Goal: Transaction & Acquisition: Purchase product/service

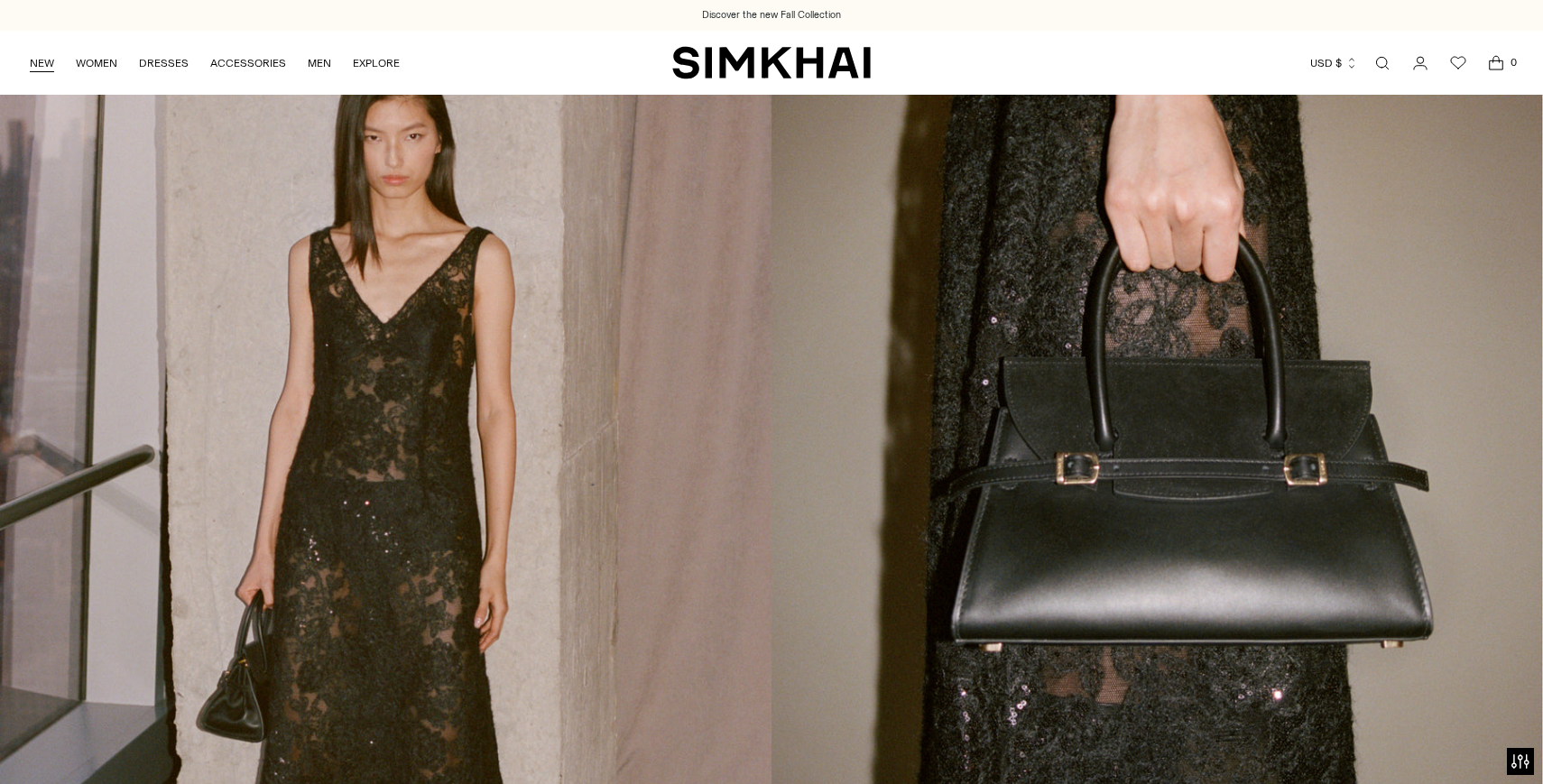
click at [44, 58] on link "NEW" at bounding box center [41, 63] width 25 height 39
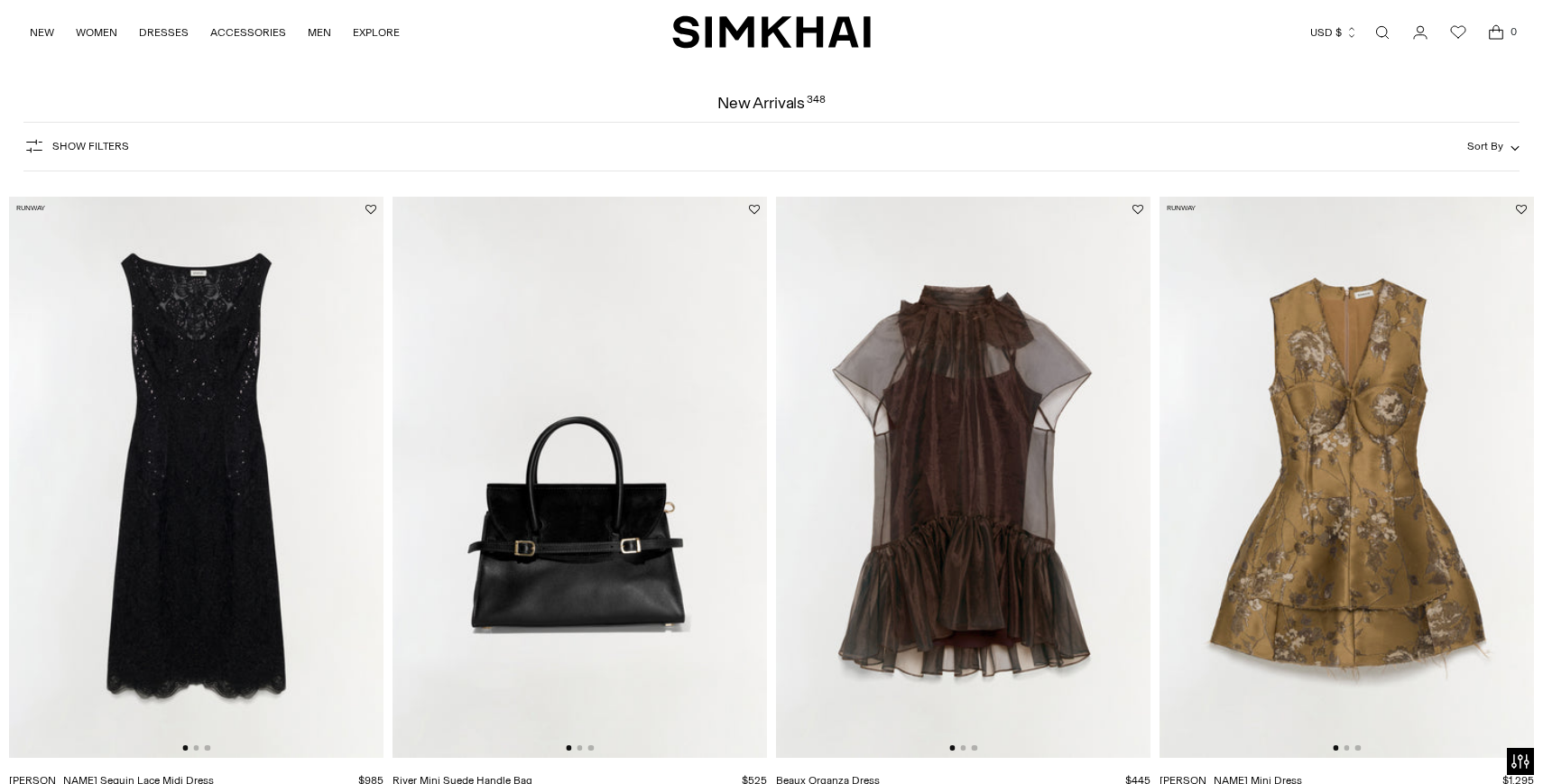
scroll to position [165, 0]
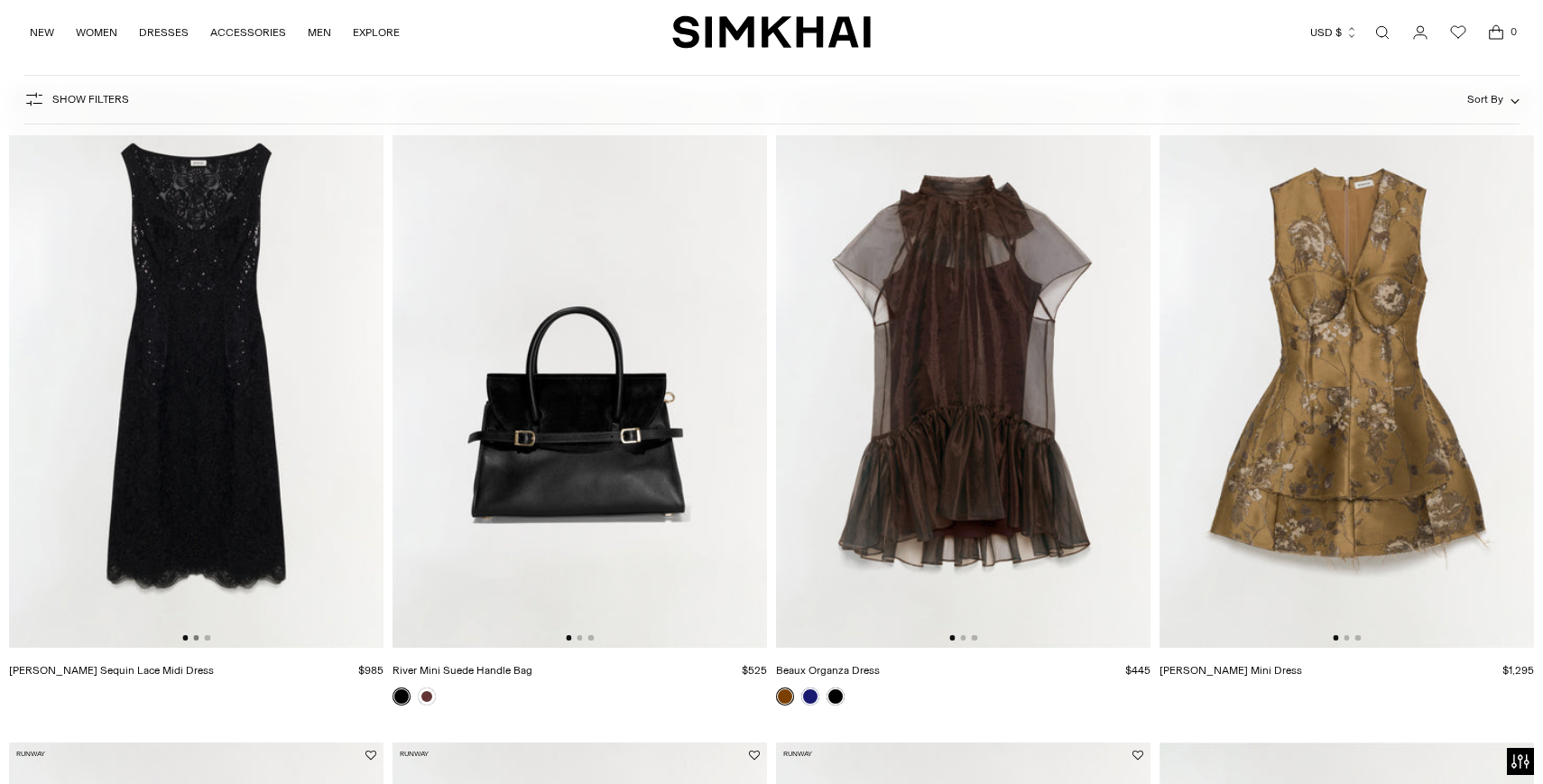
click at [196, 642] on product-media-slider at bounding box center [196, 367] width 374 height 562
click at [206, 636] on button "Go to slide 3" at bounding box center [207, 638] width 6 height 6
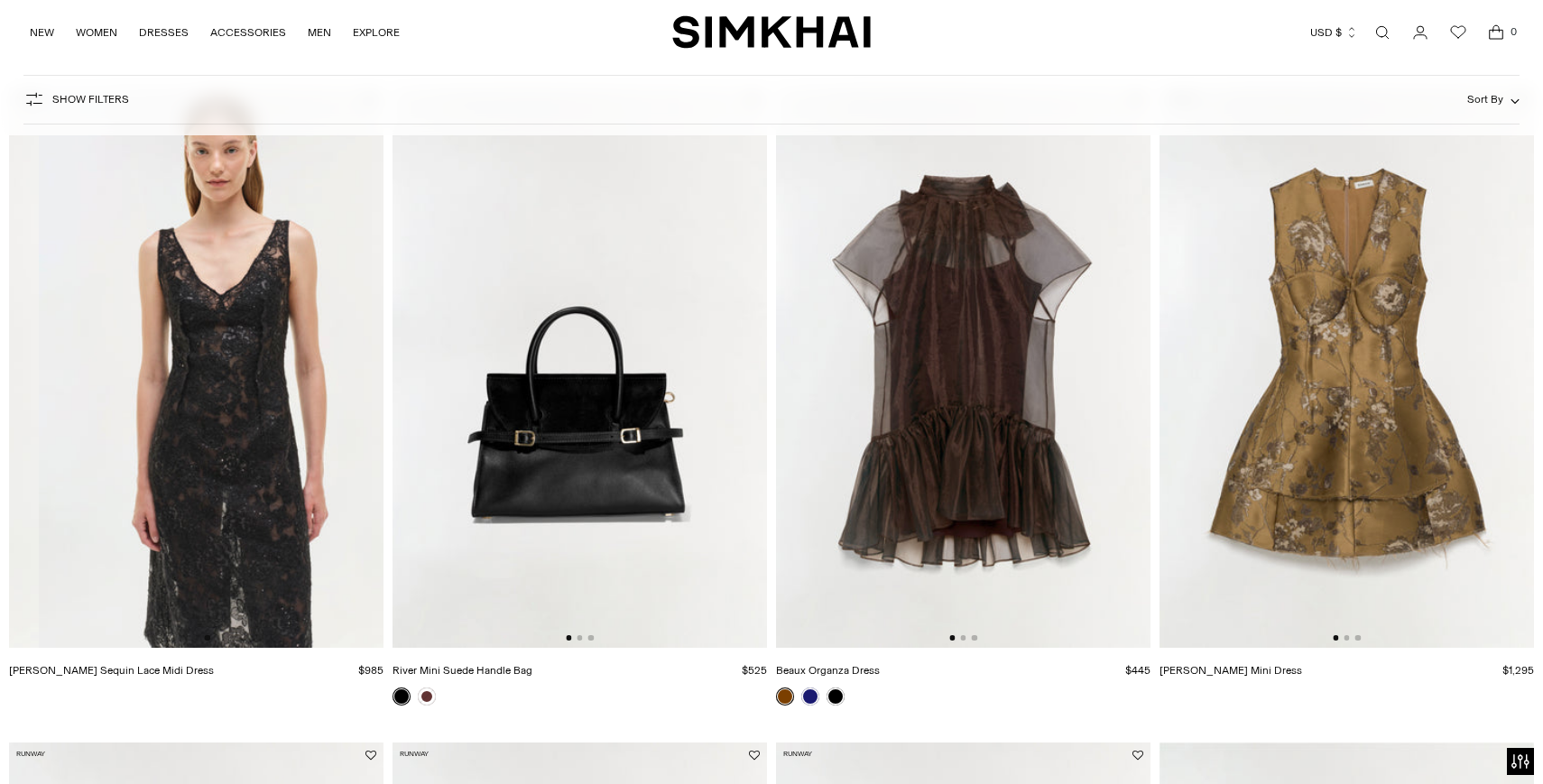
scroll to position [0, 749]
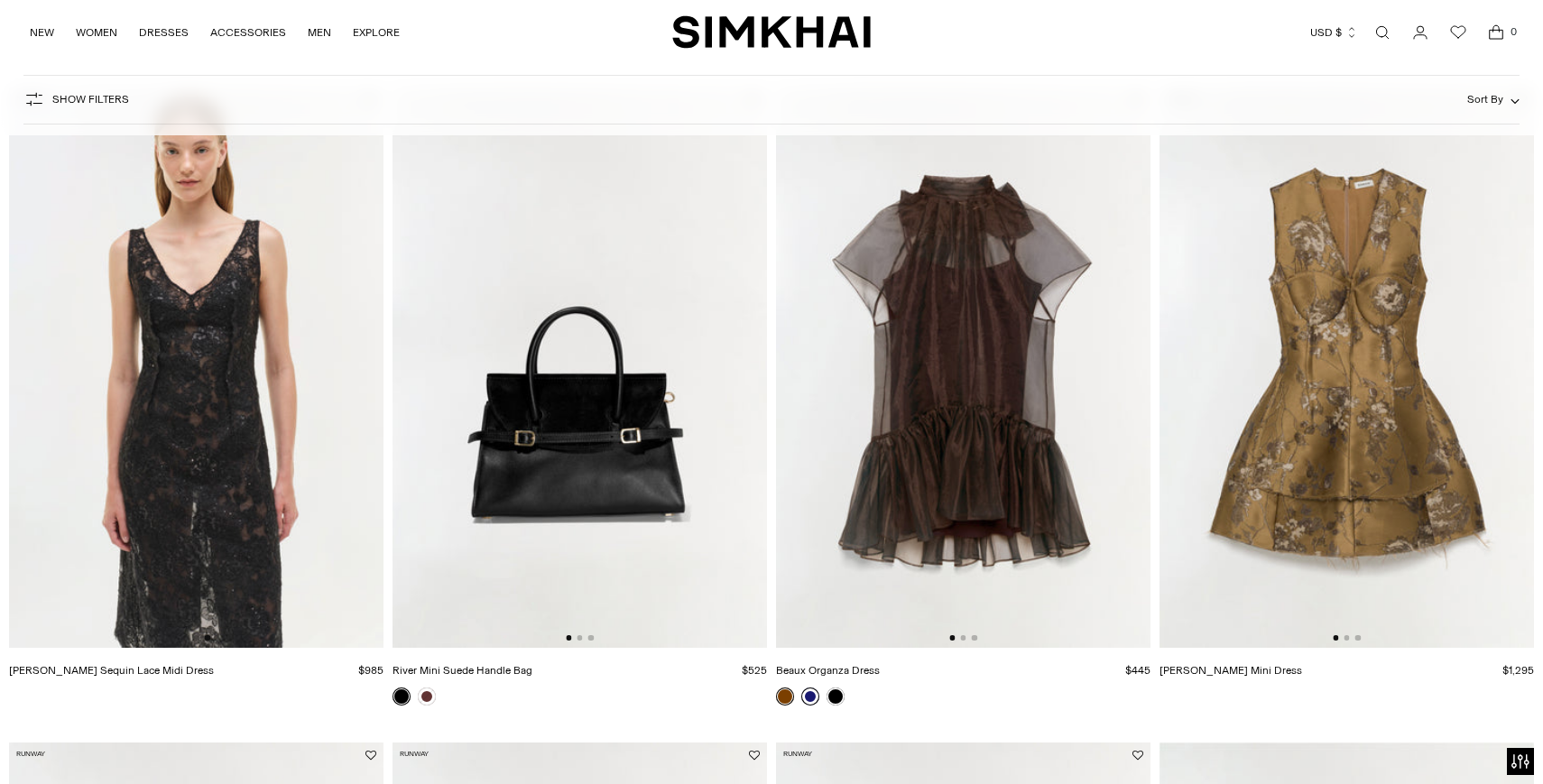
click at [808, 703] on link at bounding box center [810, 697] width 18 height 18
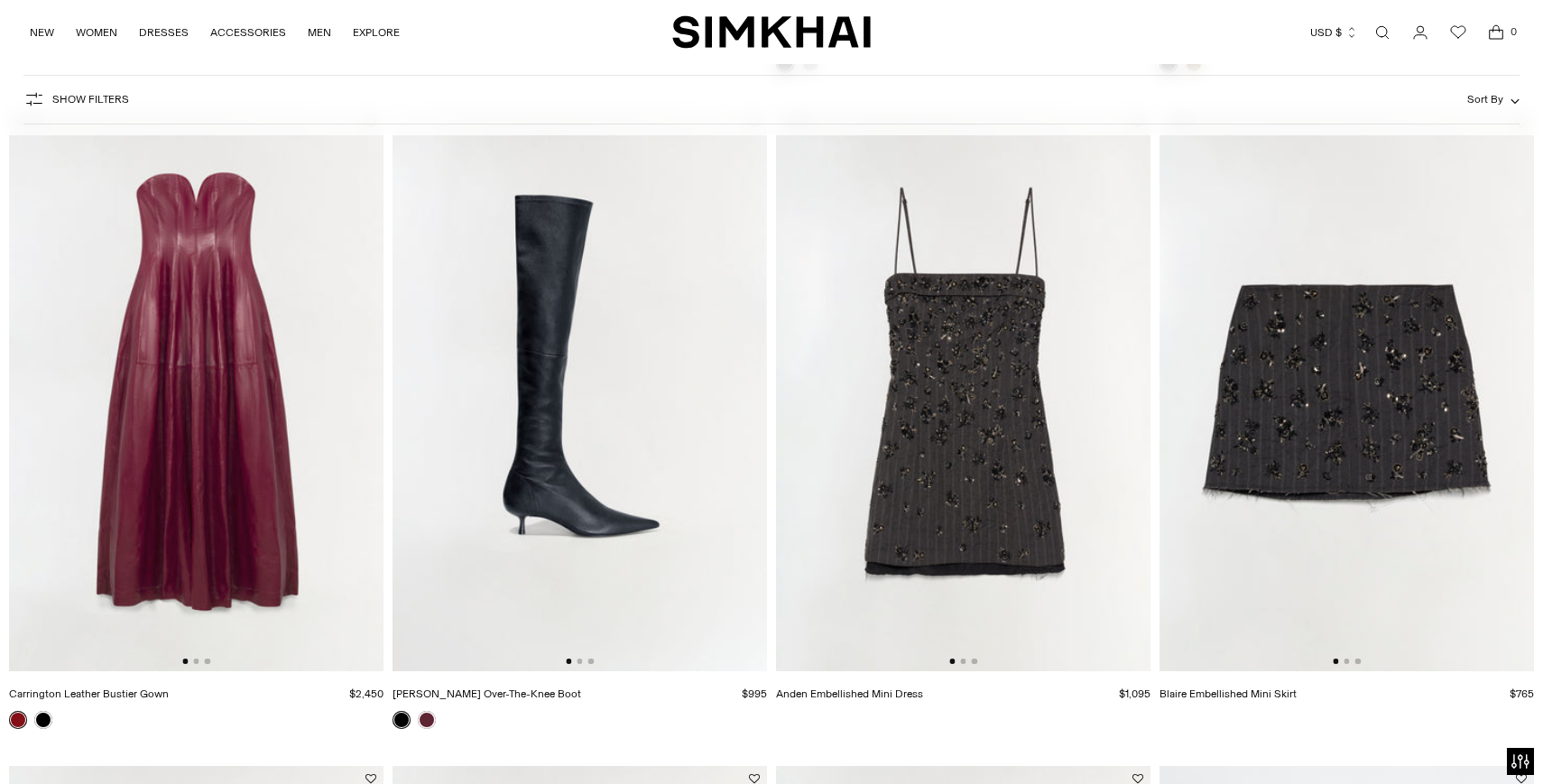
scroll to position [1471, 0]
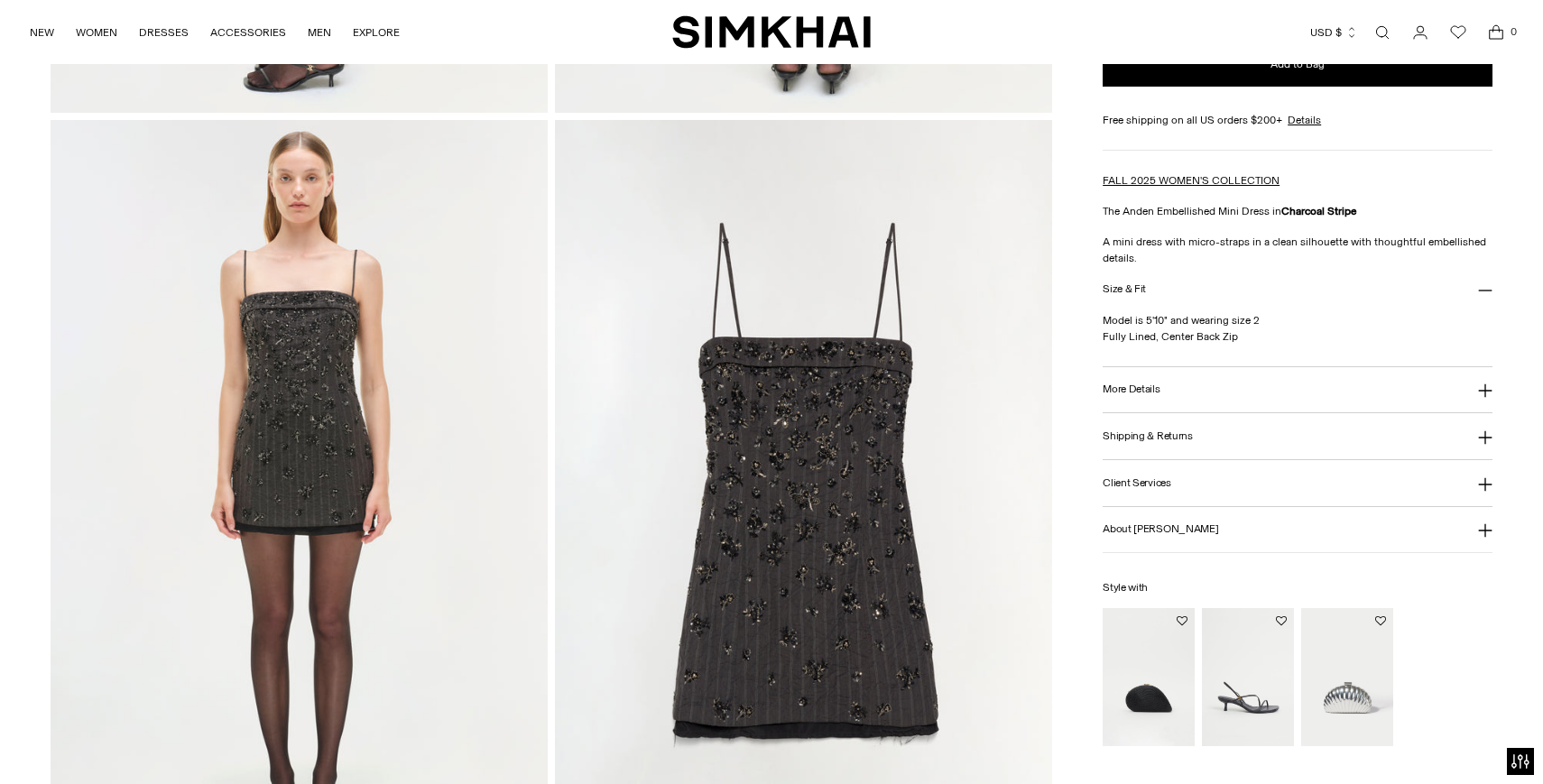
scroll to position [1522, 0]
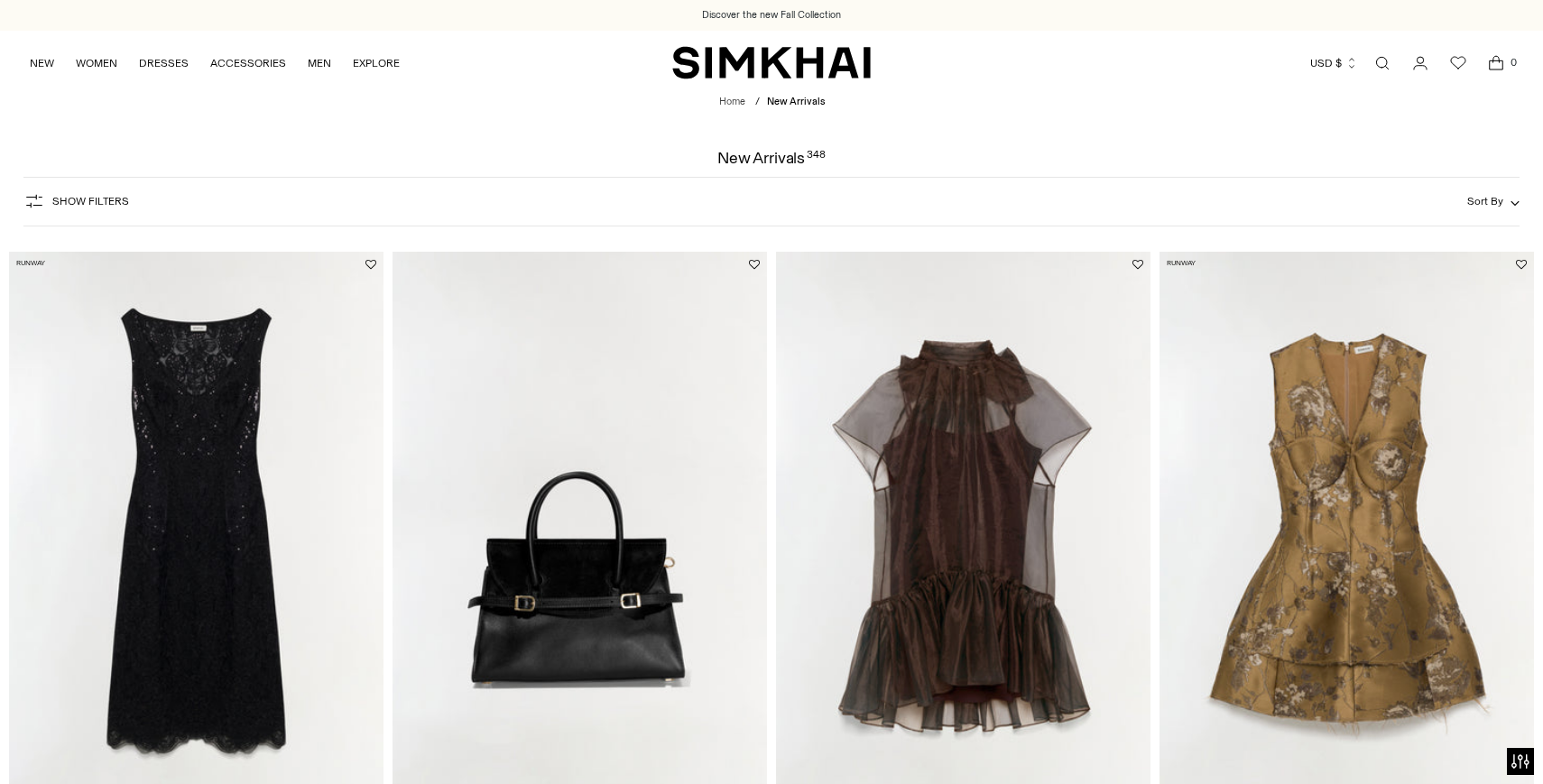
click at [63, 212] on button "Show Filters" at bounding box center [76, 200] width 105 height 28
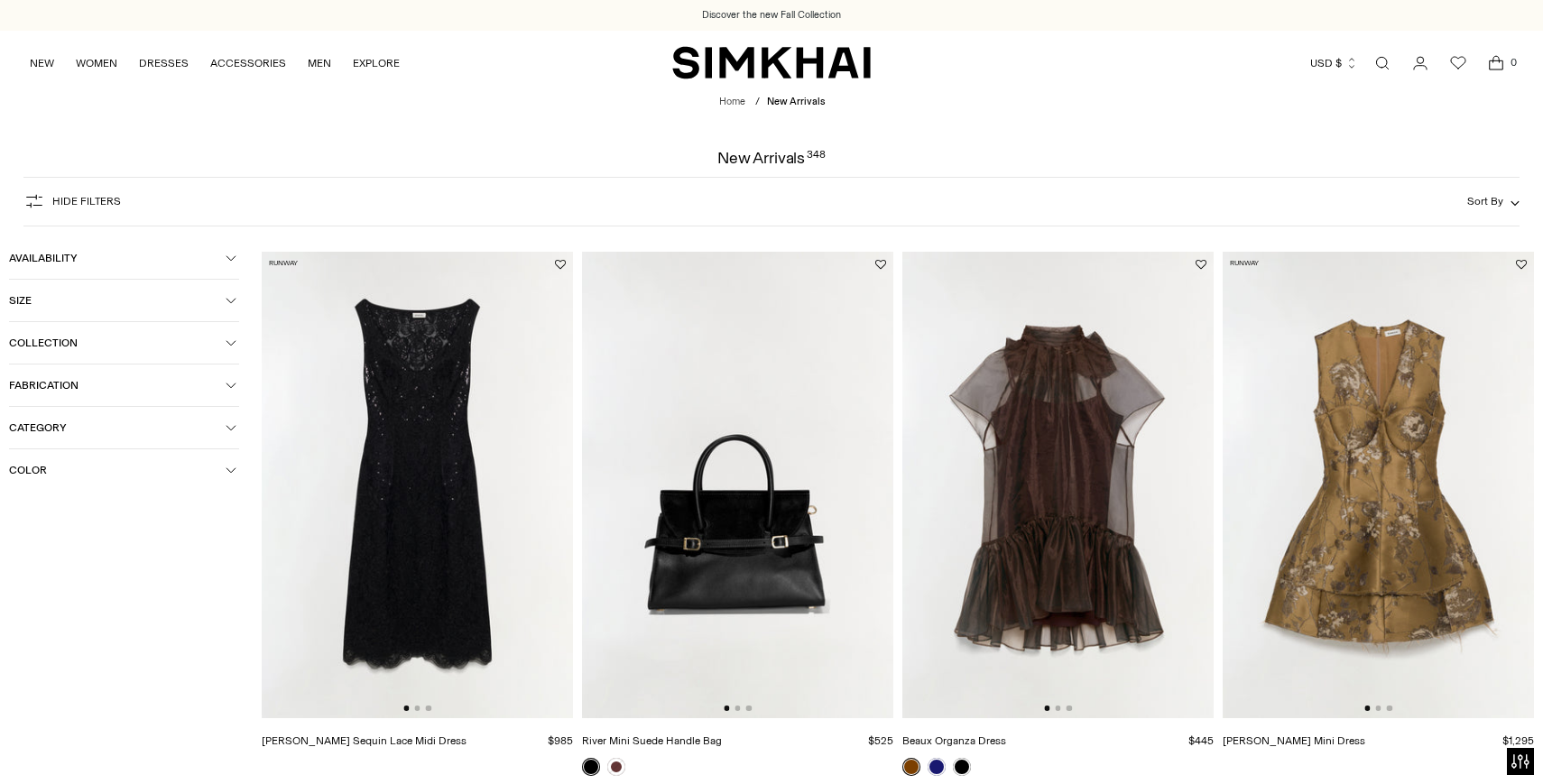
click at [51, 476] on span "Color" at bounding box center [117, 470] width 216 height 13
click at [37, 695] on ul "Black Blue Brown Gold Multicolor Navy Red Silver White" at bounding box center [124, 643] width 230 height 298
click at [28, 685] on div at bounding box center [21, 678] width 24 height 24
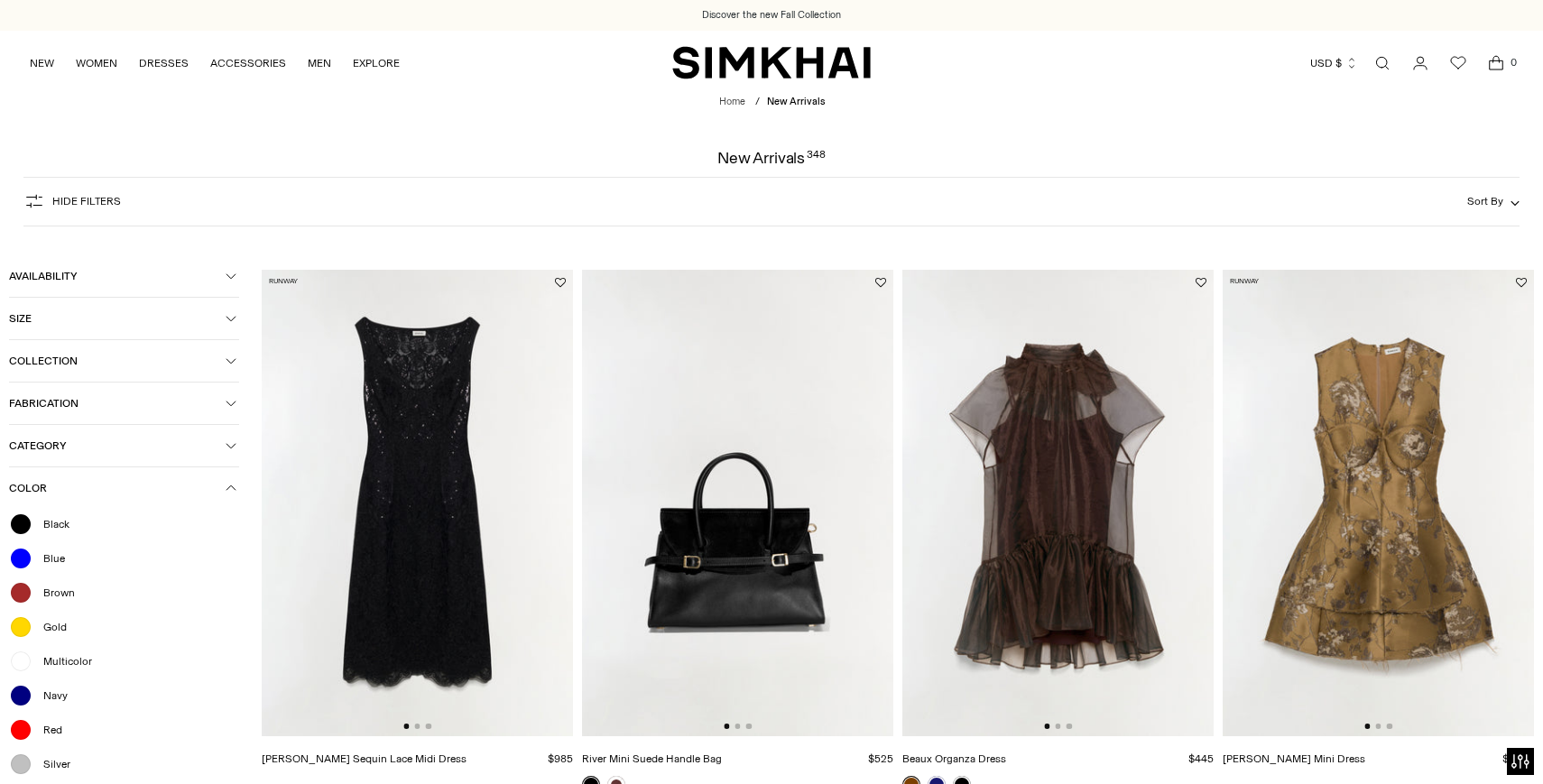
click at [27, 560] on div at bounding box center [21, 558] width 24 height 24
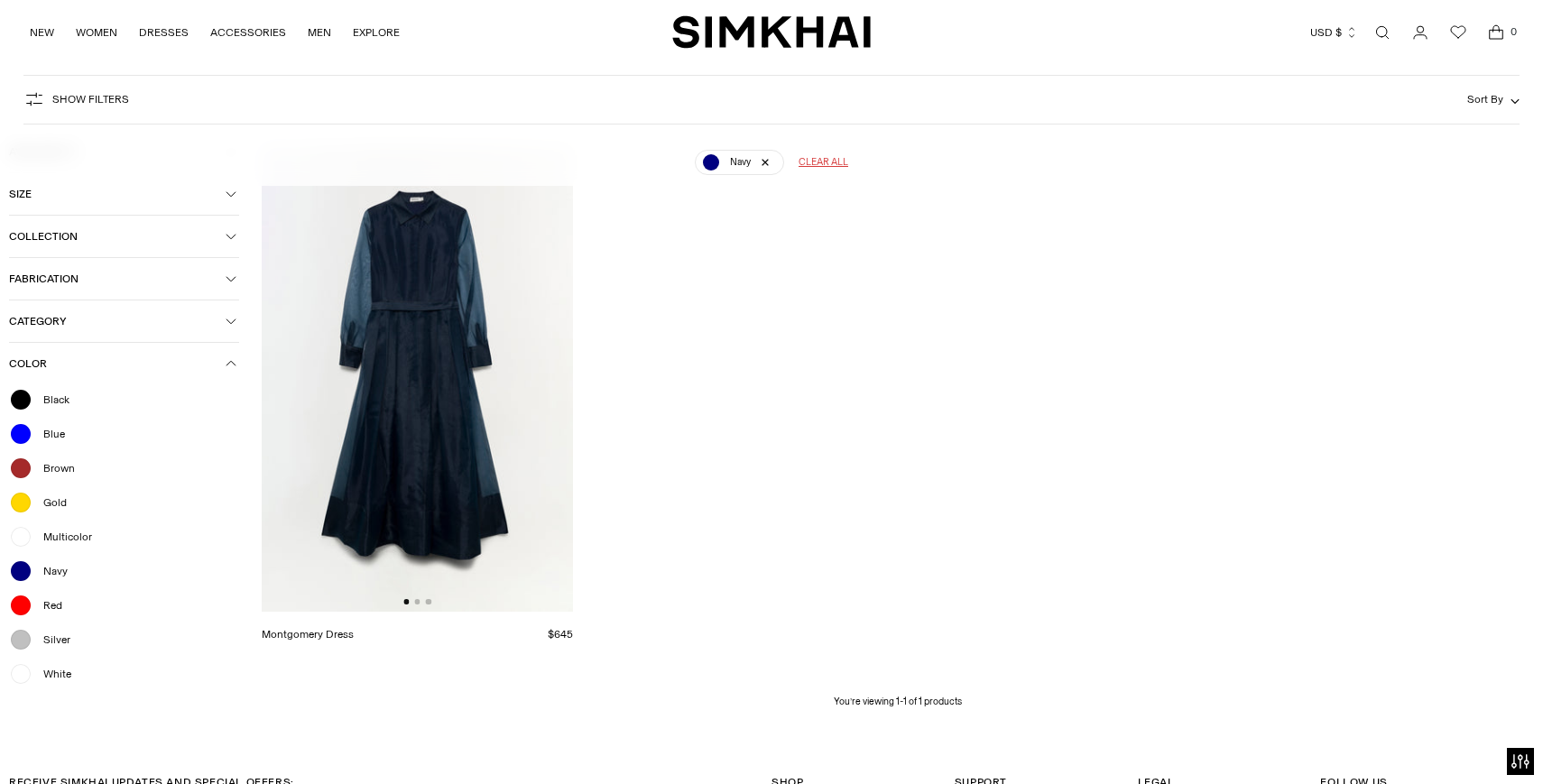
scroll to position [134, 0]
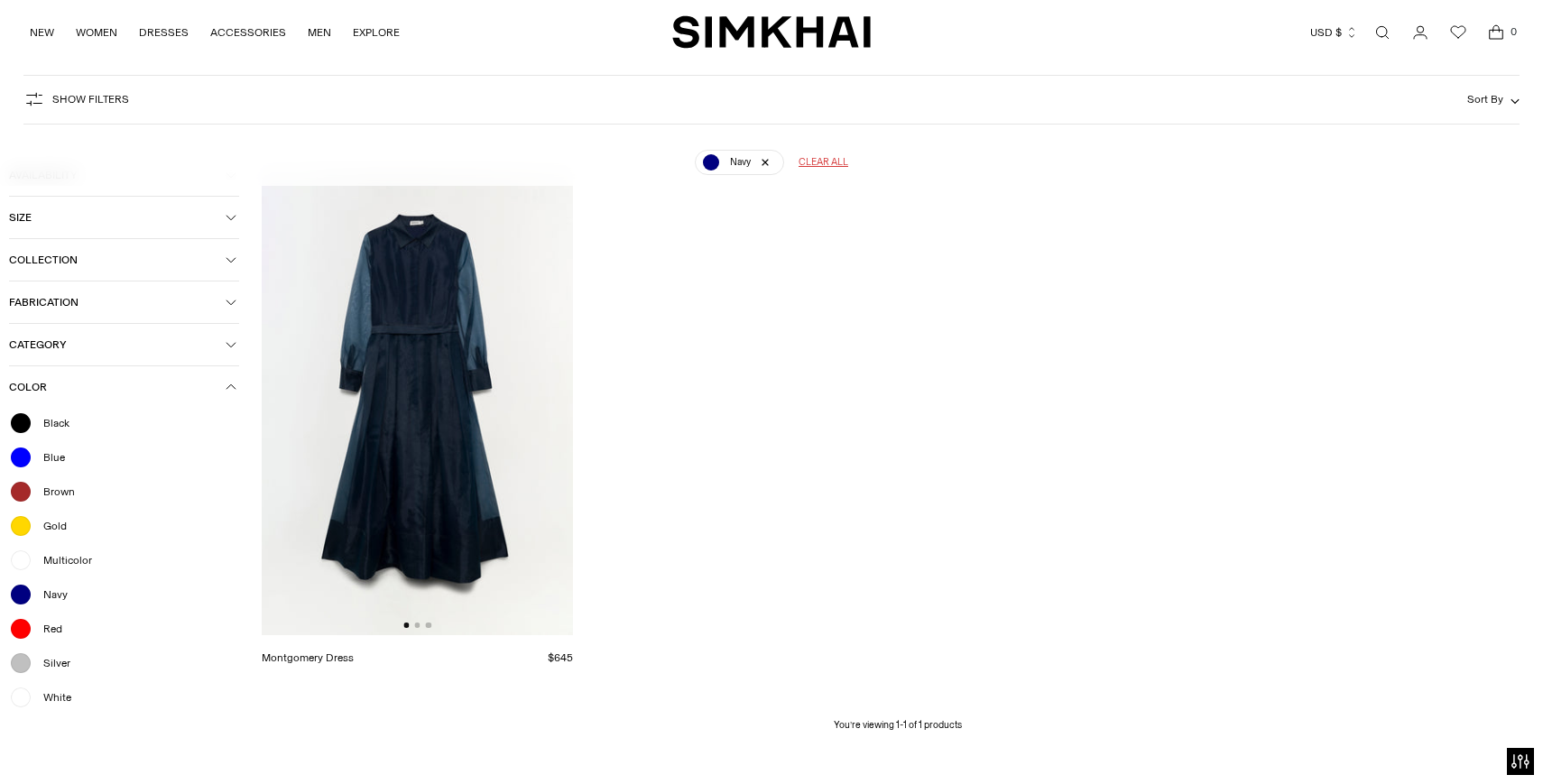
click at [52, 462] on span "Blue" at bounding box center [48, 457] width 32 height 17
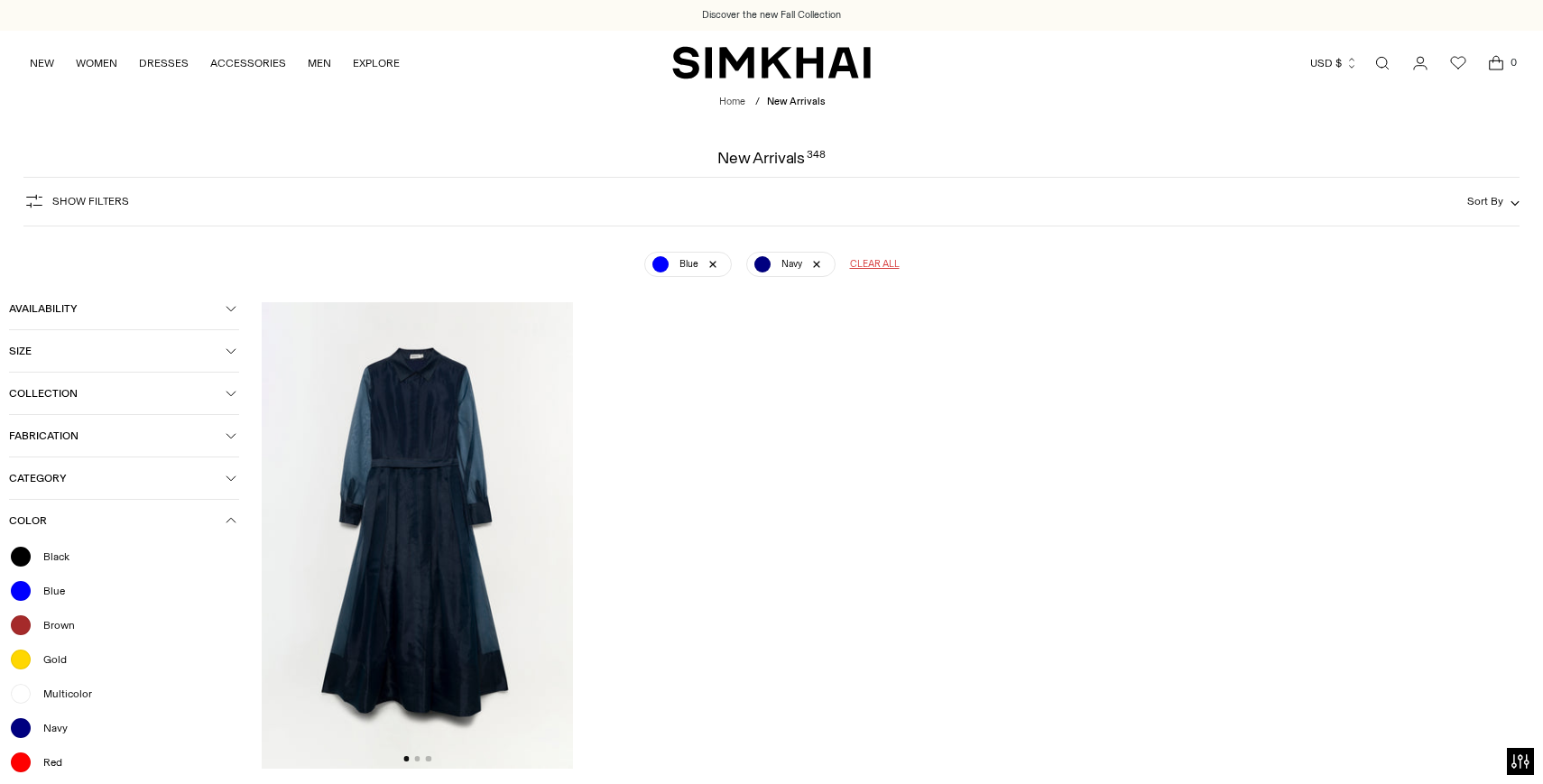
click at [236, 526] on icon "button" at bounding box center [231, 520] width 11 height 11
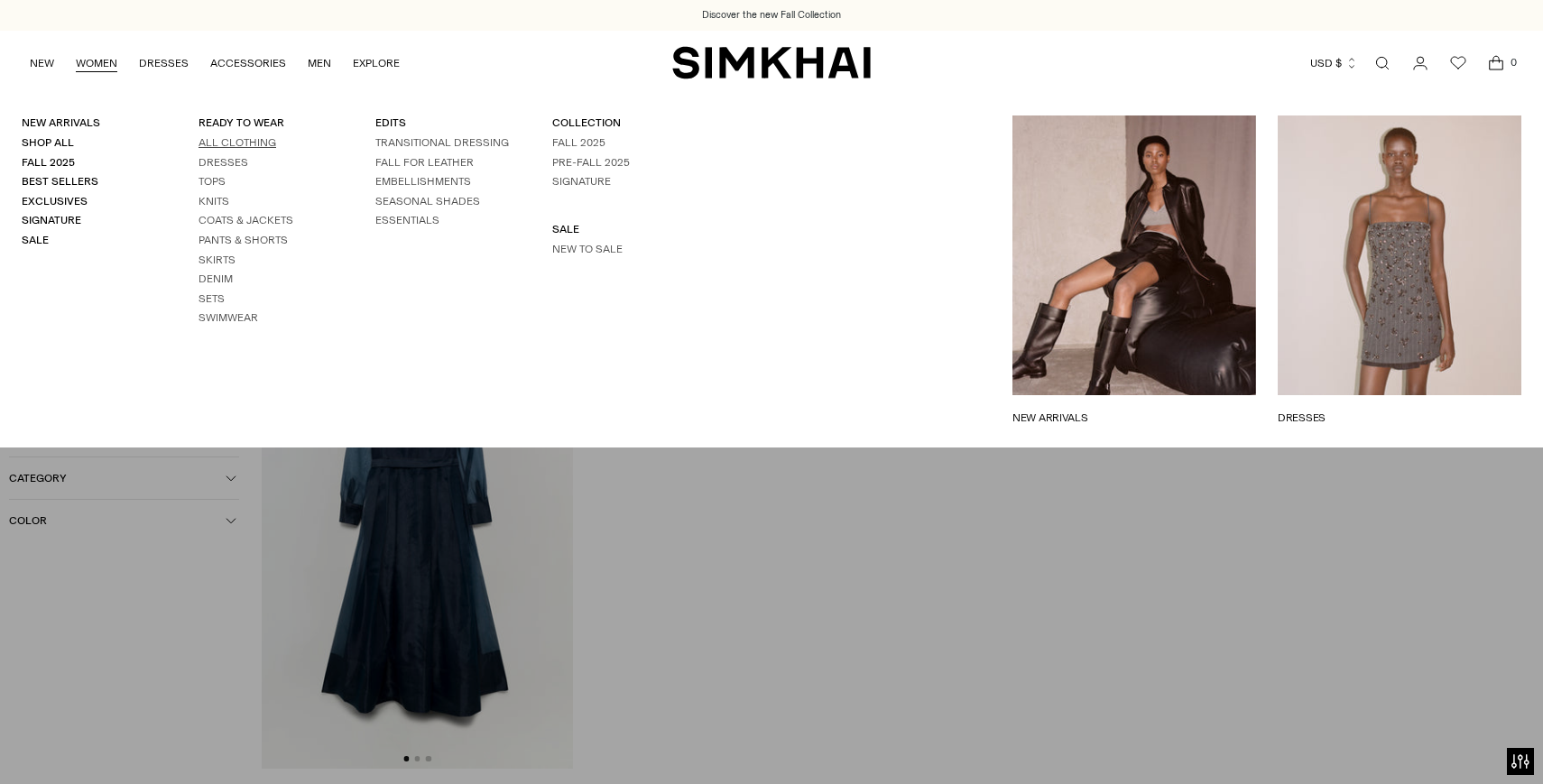
click at [219, 144] on link "All Clothing" at bounding box center [237, 142] width 78 height 13
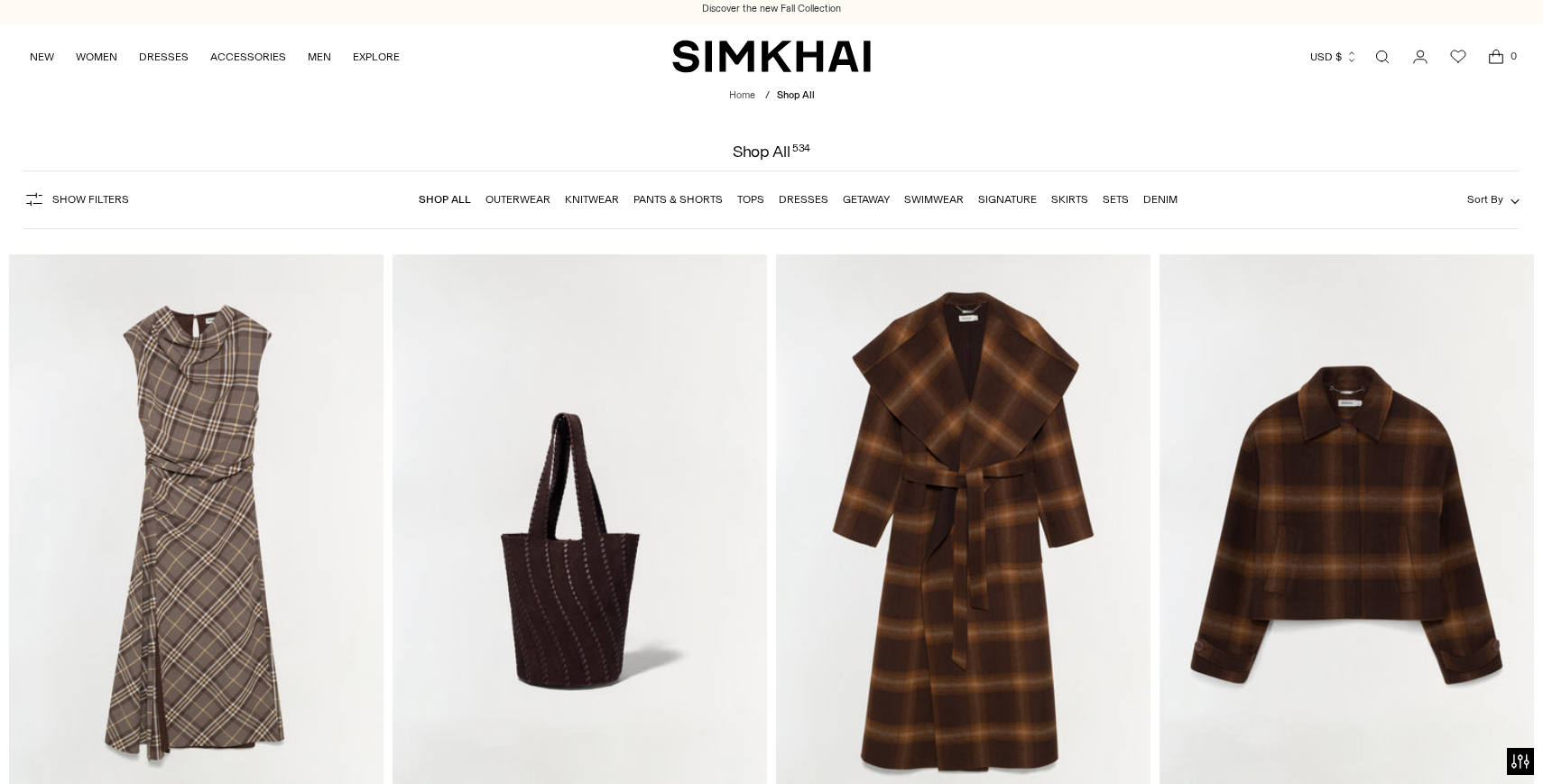
scroll to position [9, 0]
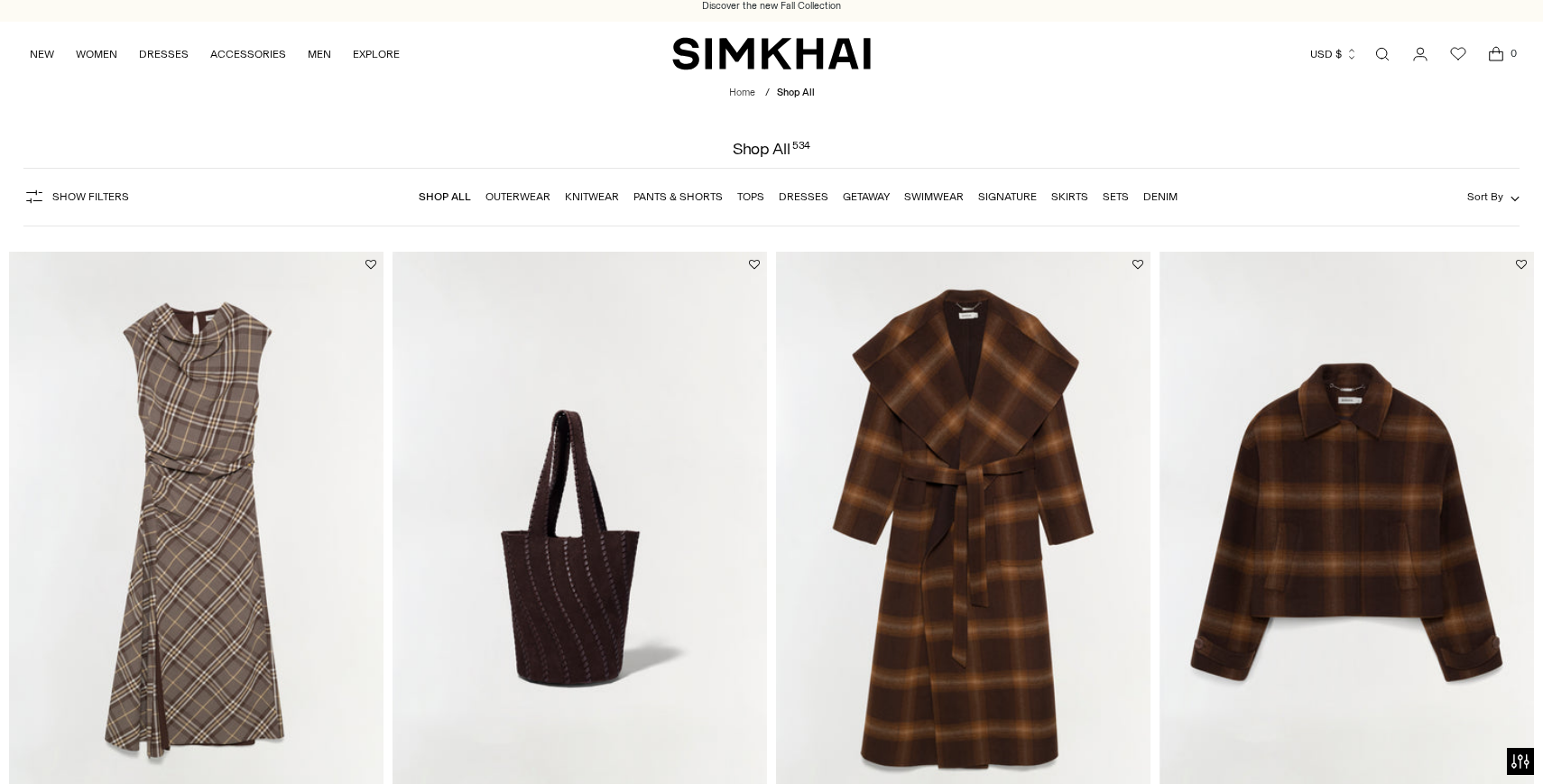
click at [102, 200] on span "Show Filters" at bounding box center [90, 196] width 77 height 13
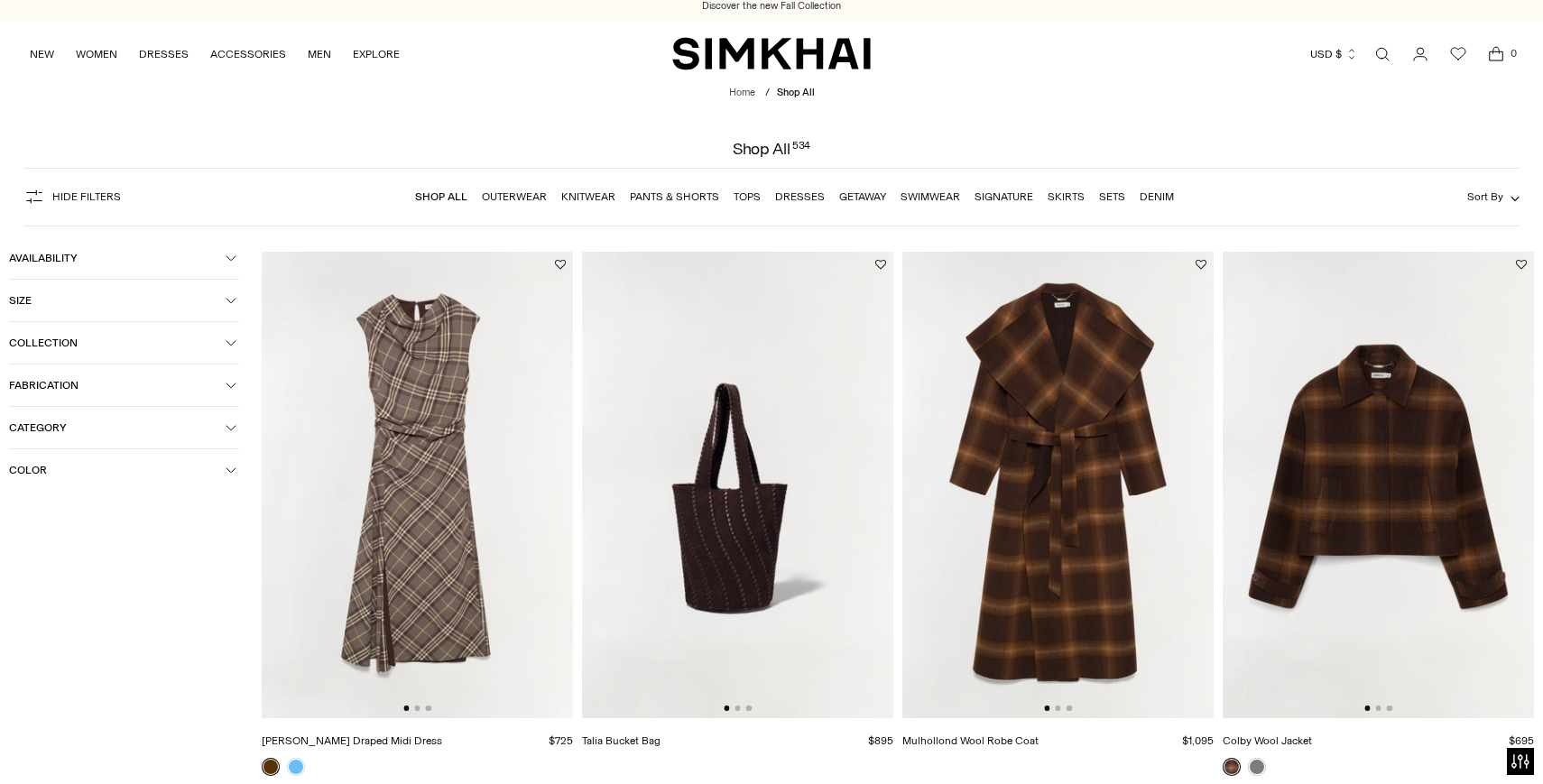
scroll to position [0, 0]
click at [71, 475] on span "Color" at bounding box center [117, 470] width 216 height 13
click at [28, 581] on div at bounding box center [21, 575] width 24 height 24
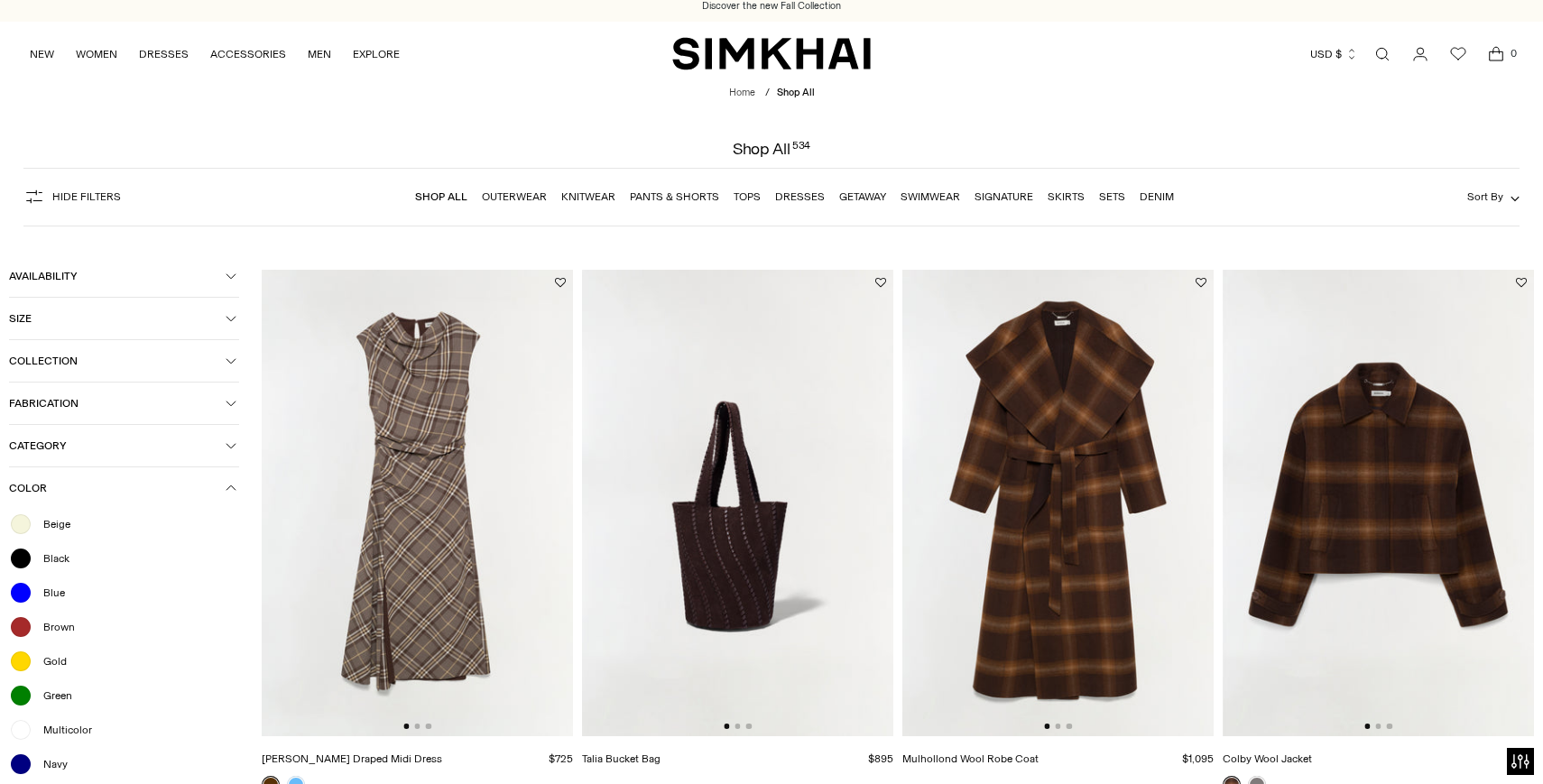
scroll to position [109, 0]
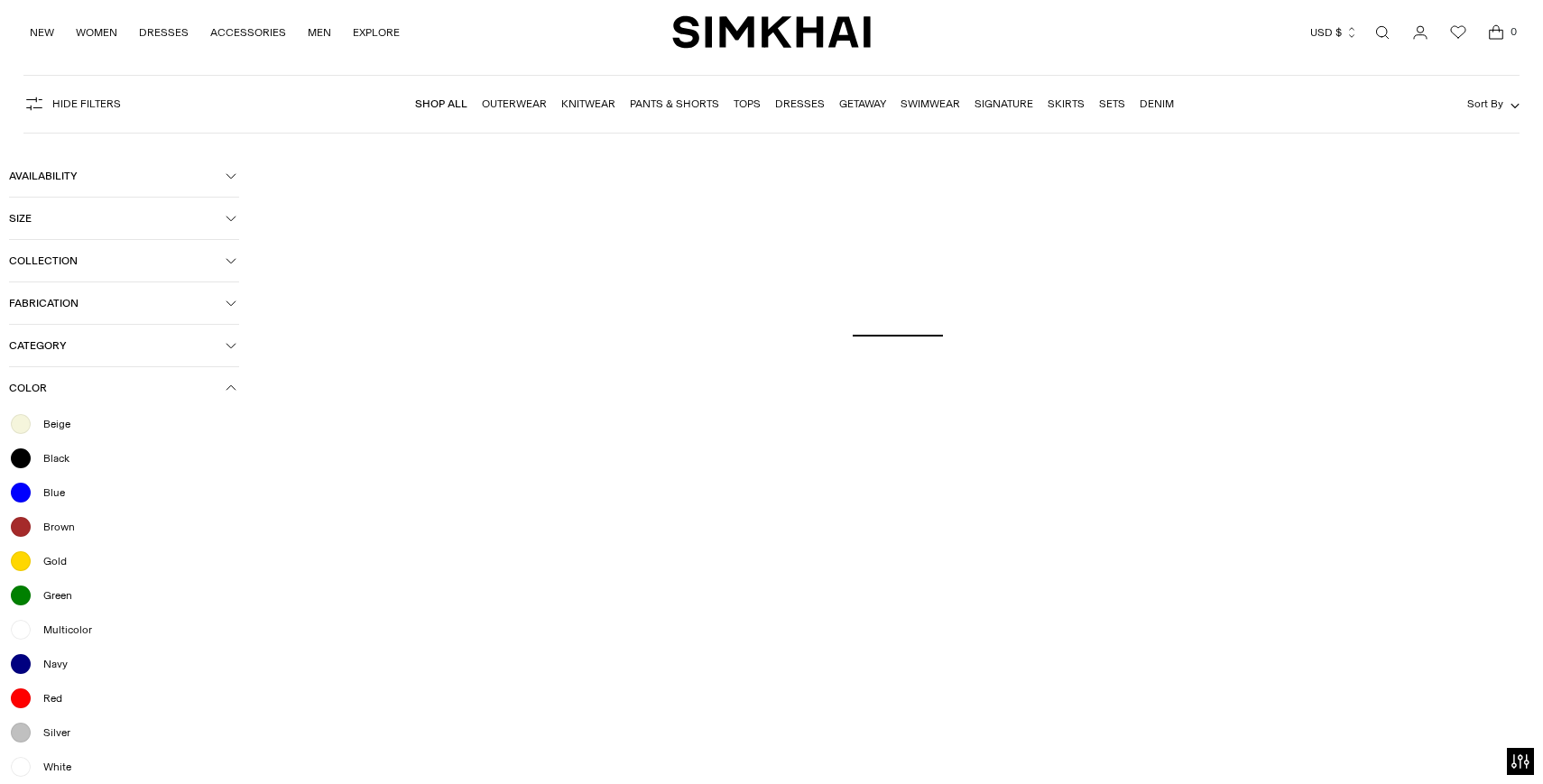
click at [28, 669] on div at bounding box center [21, 664] width 24 height 24
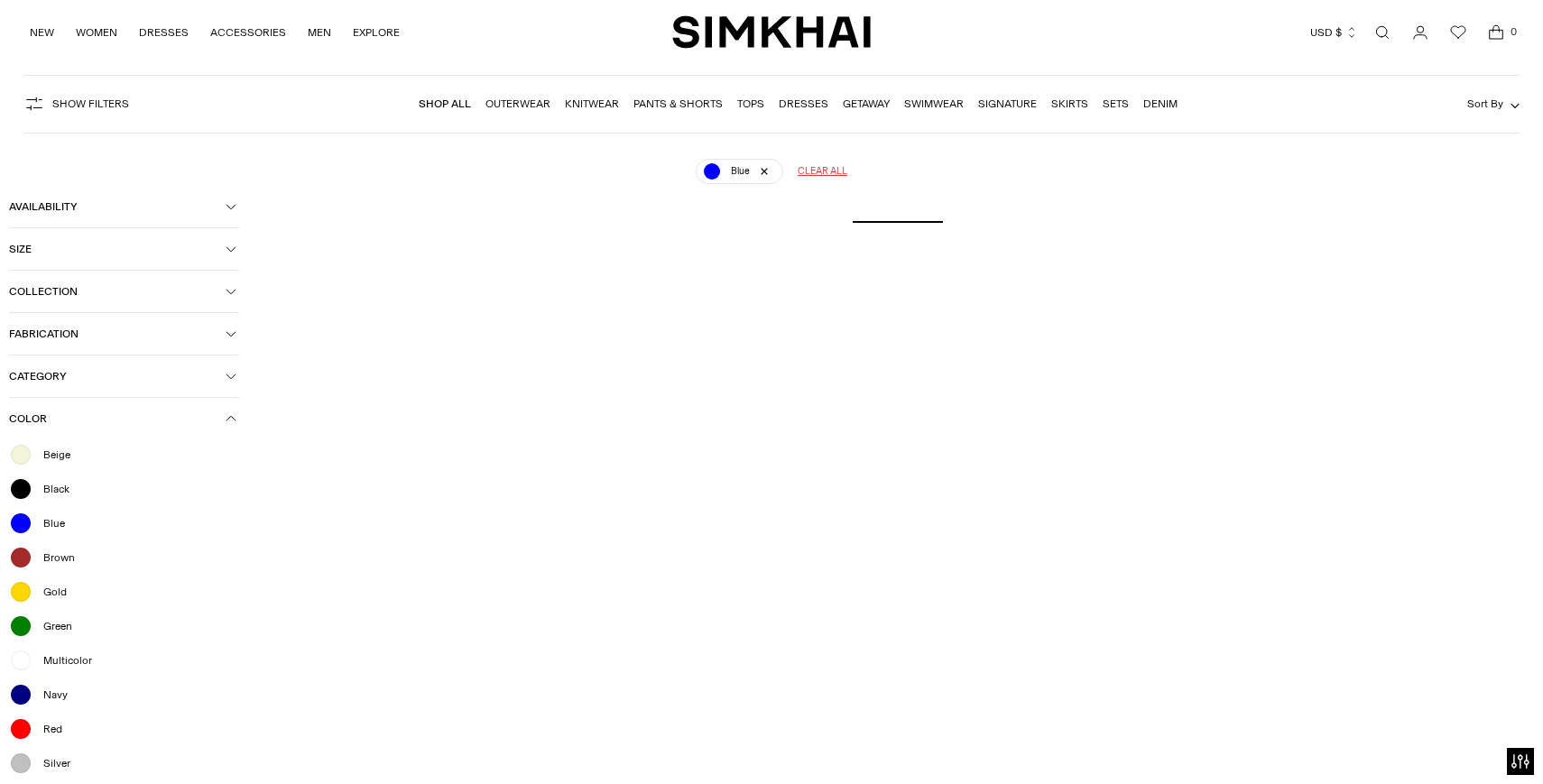
scroll to position [134, 0]
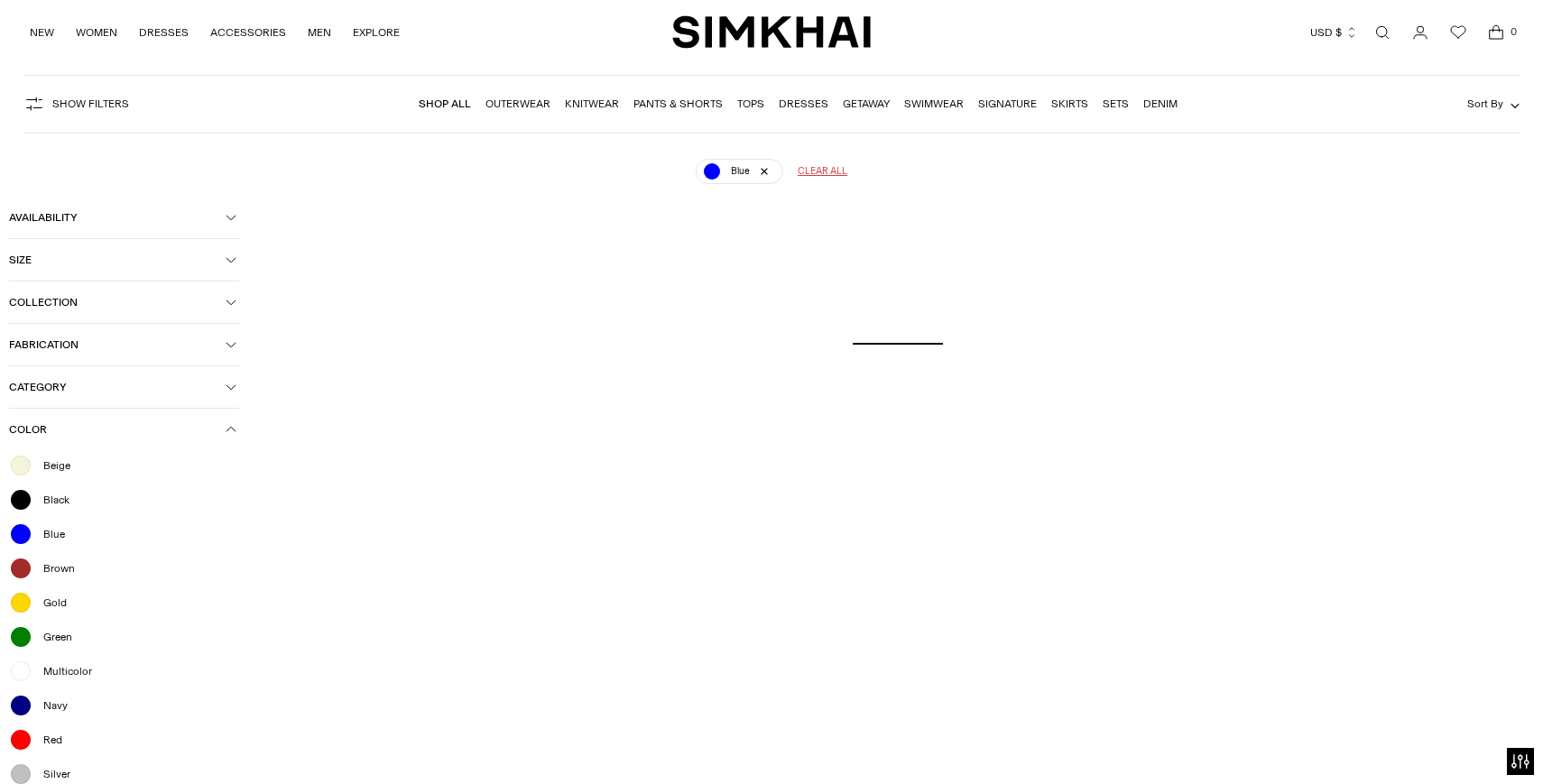
click at [226, 439] on button "Color" at bounding box center [124, 429] width 230 height 41
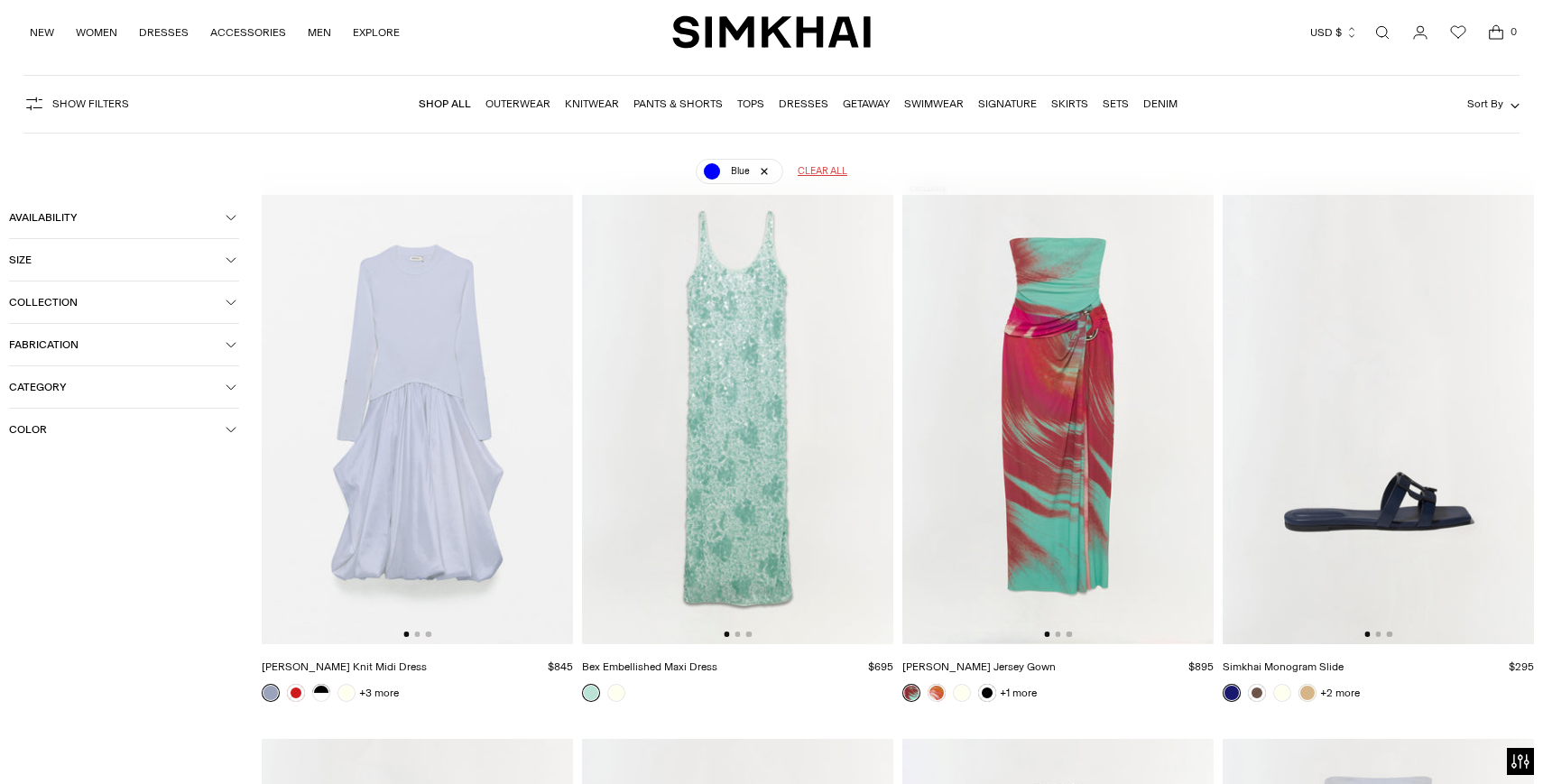
click at [221, 433] on span "Color" at bounding box center [117, 429] width 216 height 13
click at [54, 704] on span "Navy" at bounding box center [50, 705] width 35 height 17
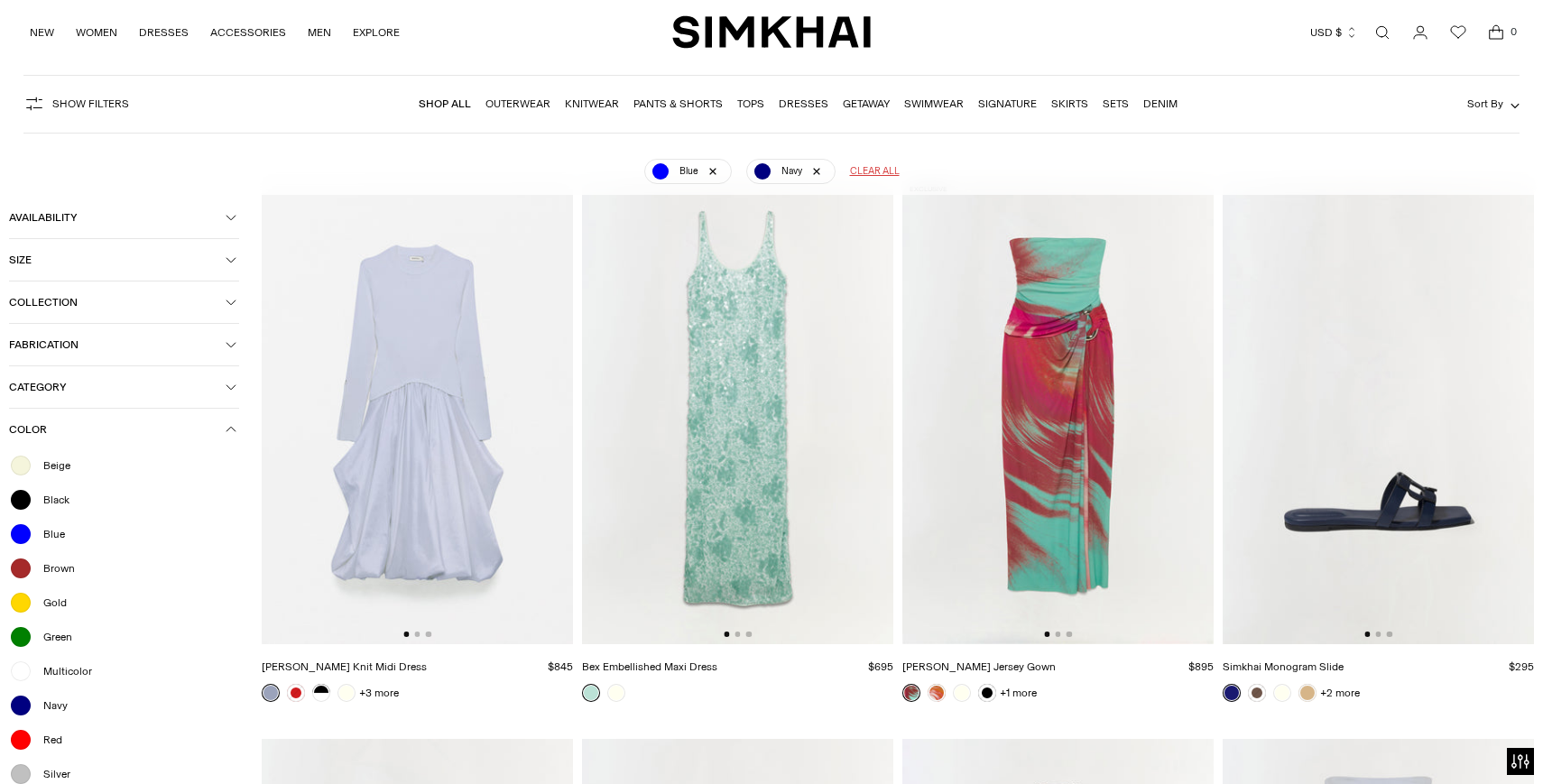
click at [232, 427] on icon "button" at bounding box center [231, 429] width 11 height 11
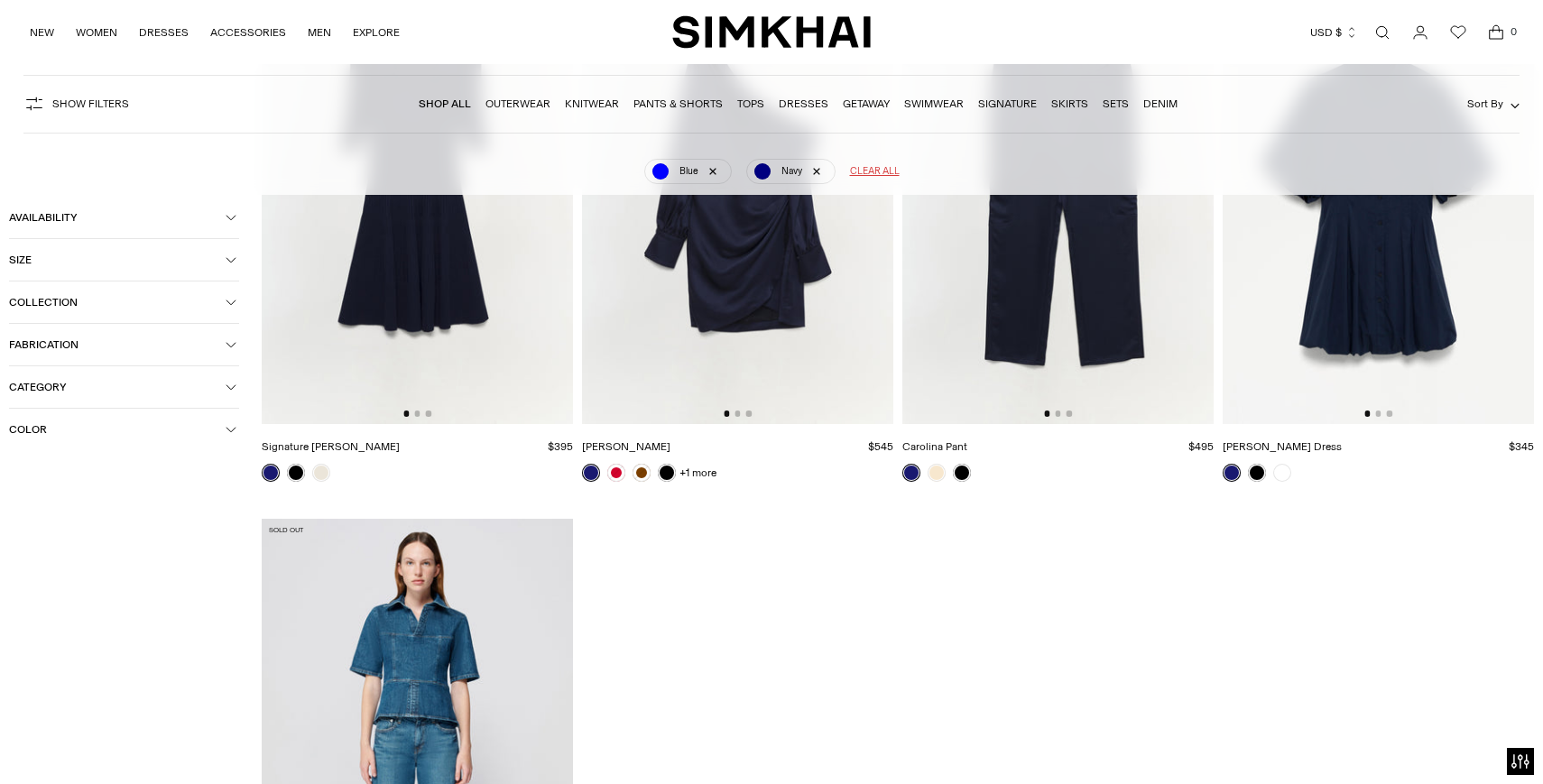
scroll to position [2792, 0]
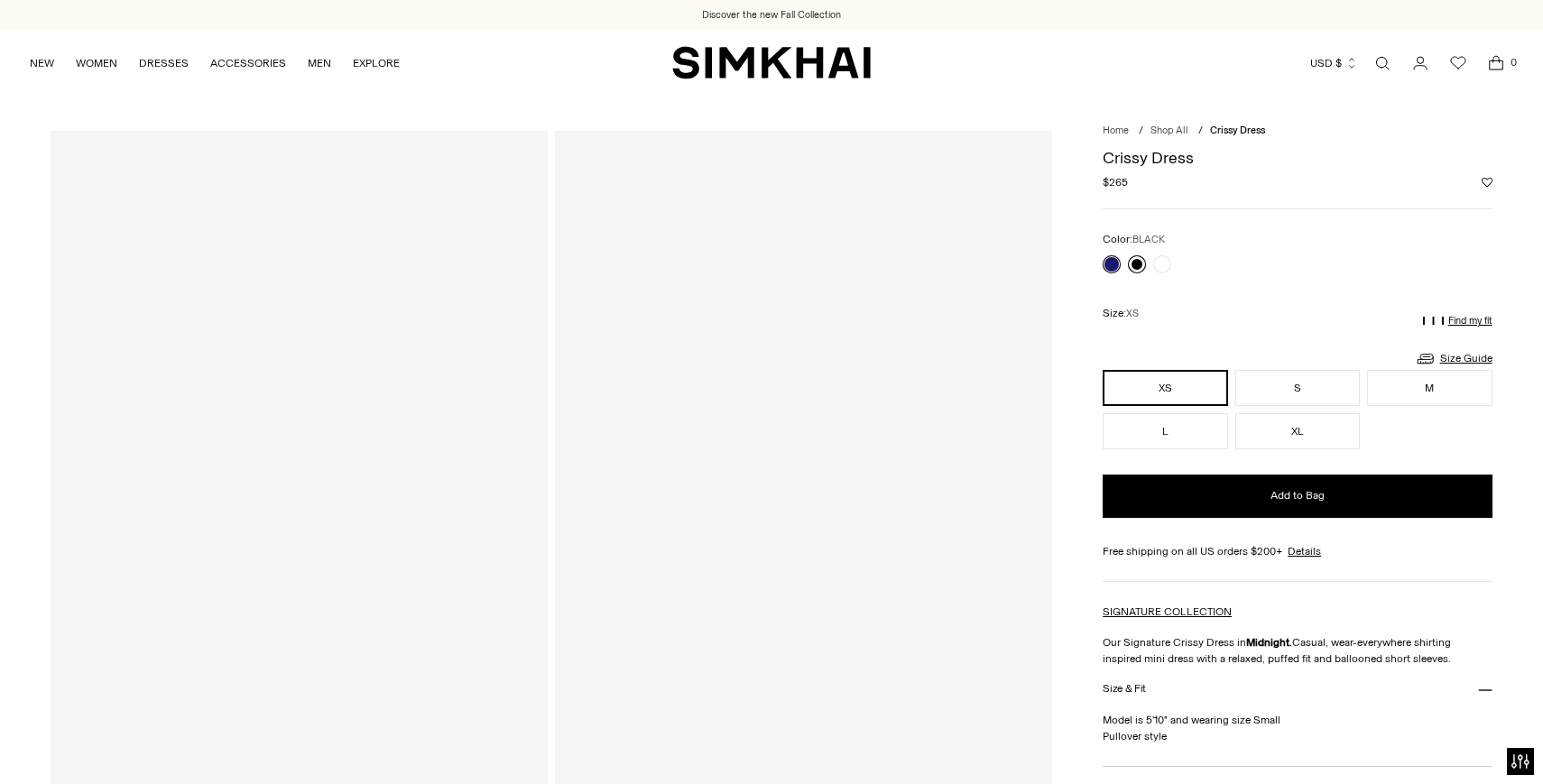
click at [1139, 265] on link at bounding box center [1137, 264] width 18 height 18
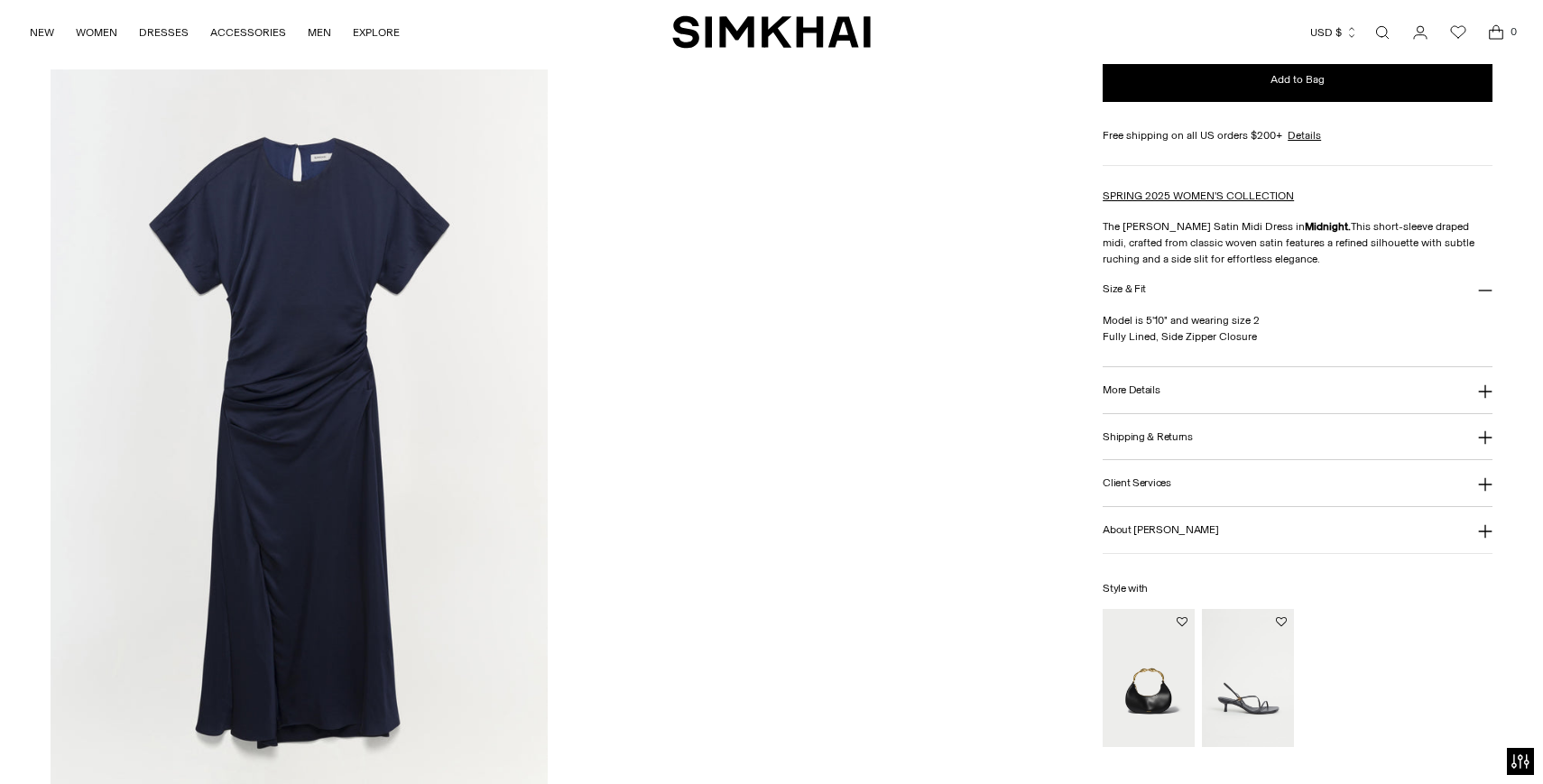
scroll to position [2339, 0]
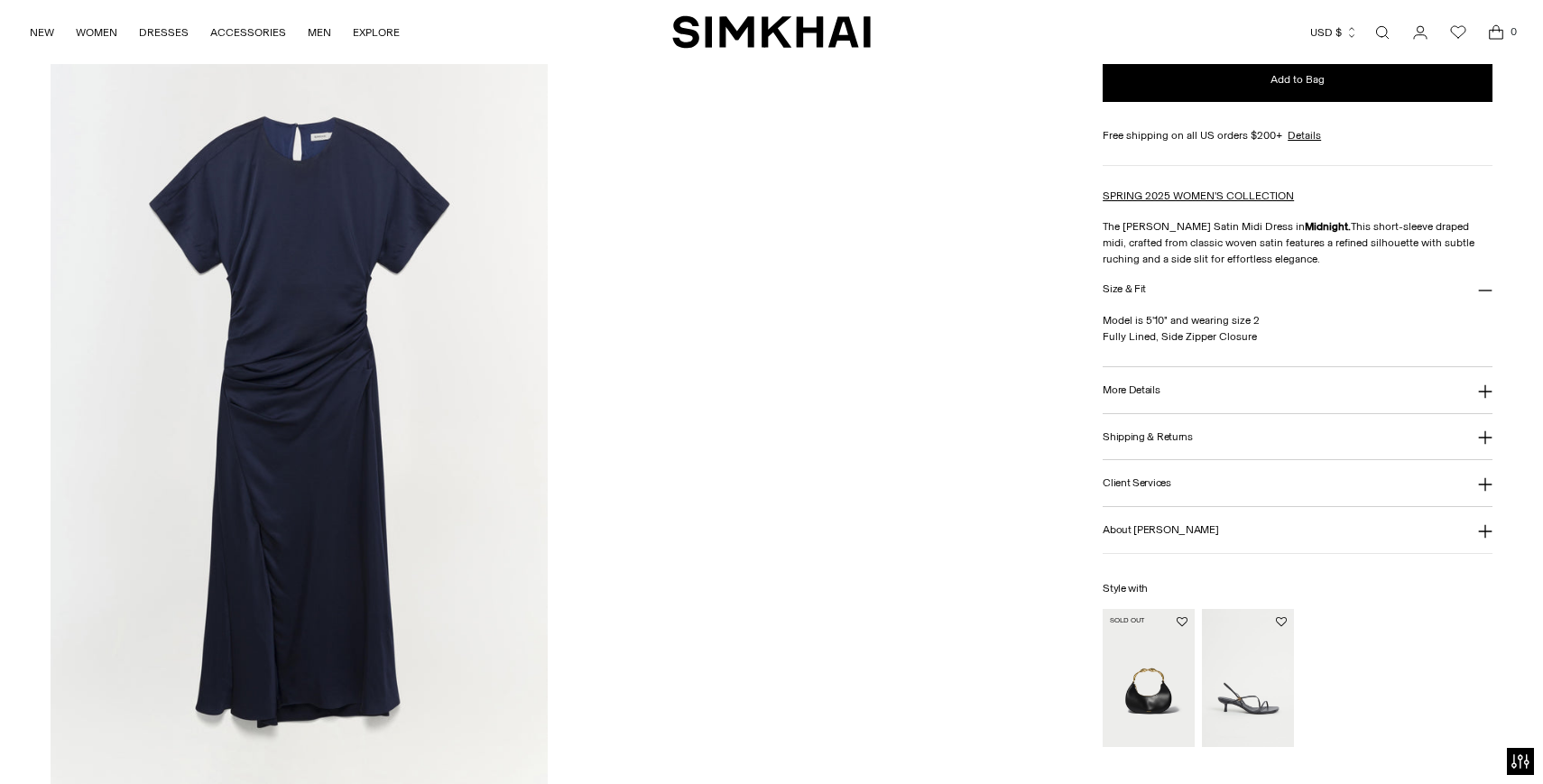
click at [0, 0] on img "Nixi Hobo" at bounding box center [0, 0] width 0 height 0
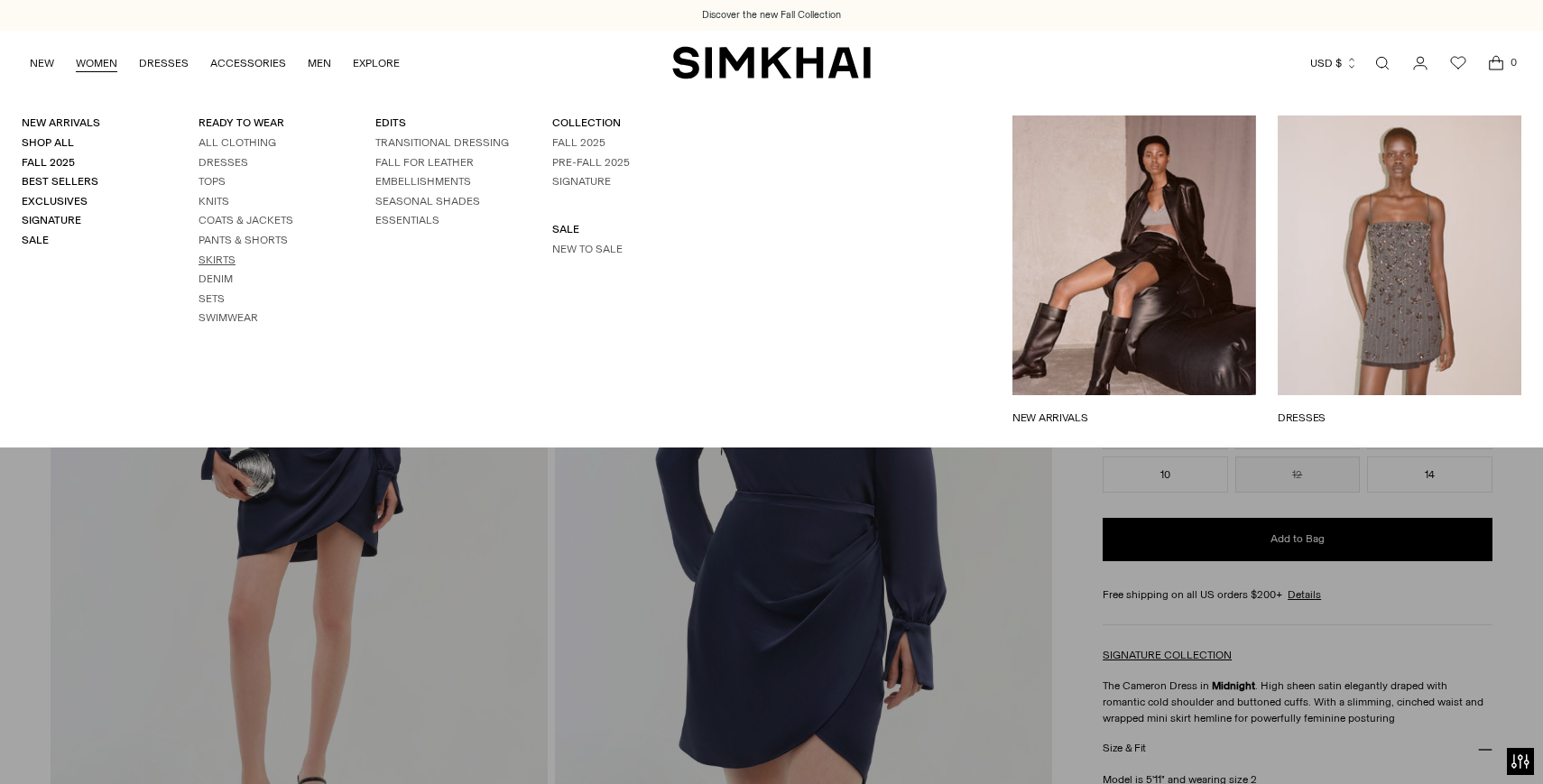
click at [220, 259] on link "Skirts" at bounding box center [217, 259] width 37 height 13
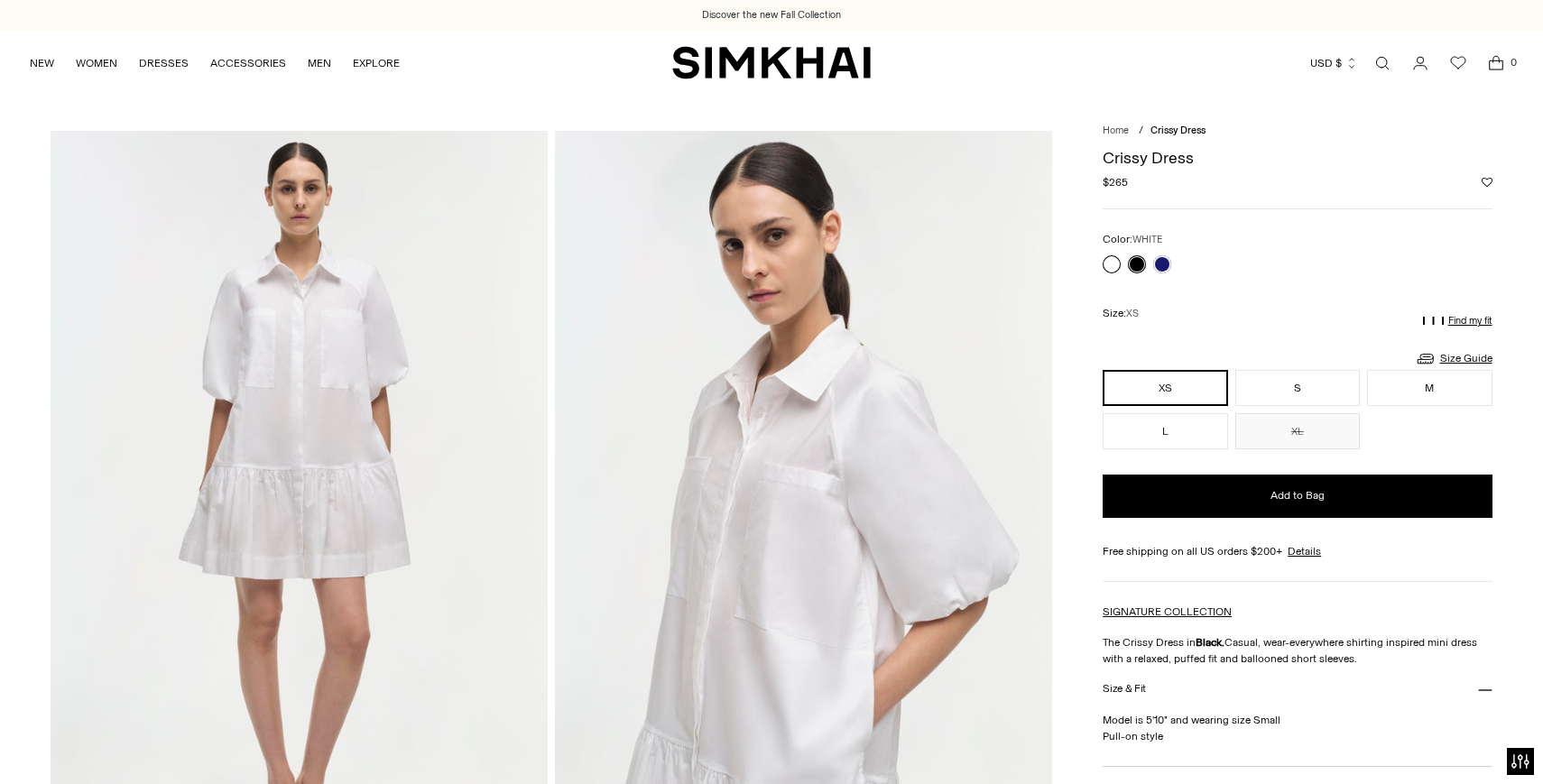
click at [1106, 264] on link at bounding box center [1112, 264] width 18 height 18
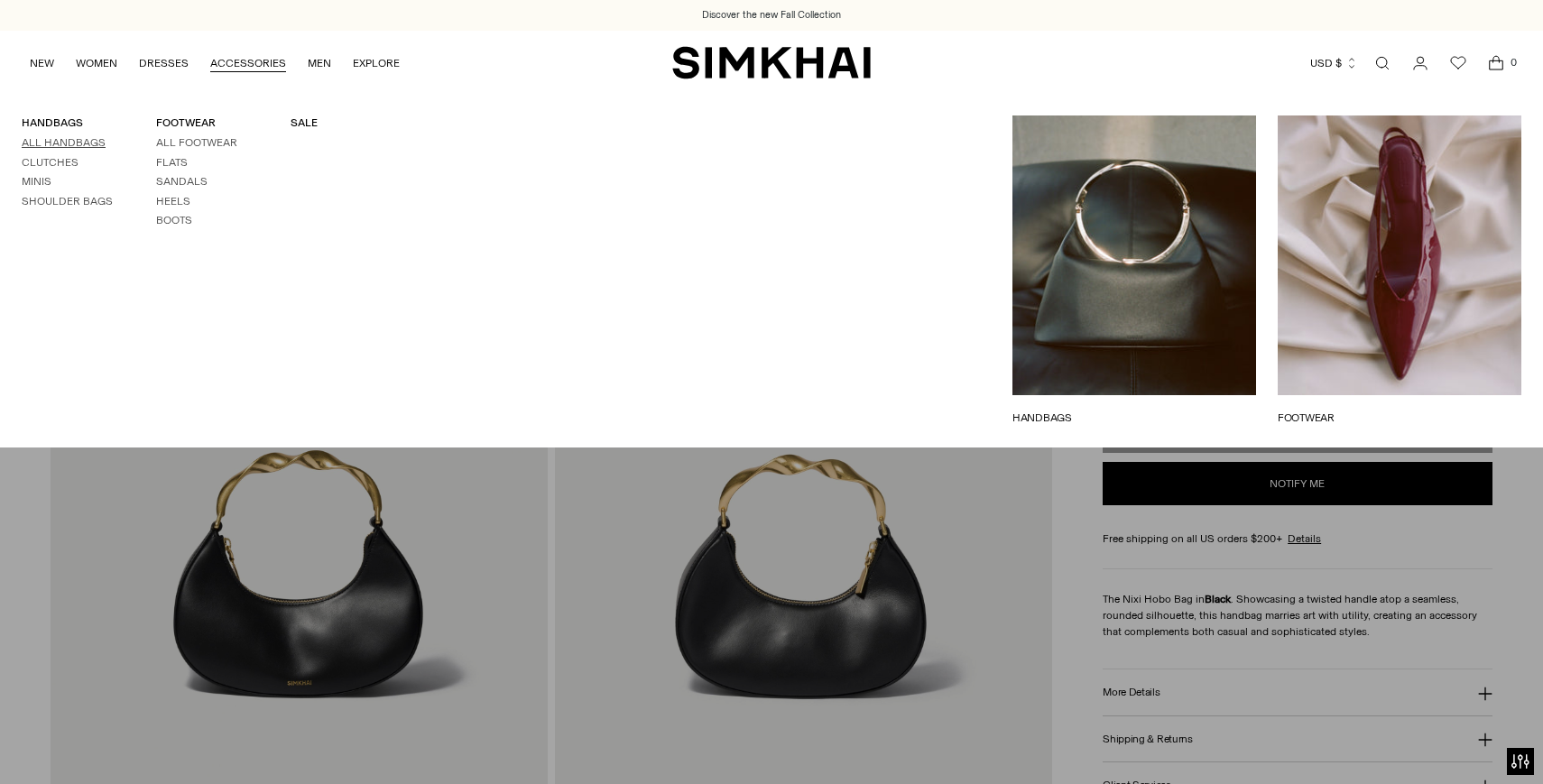
click at [85, 144] on link "All Handbags" at bounding box center [63, 142] width 84 height 13
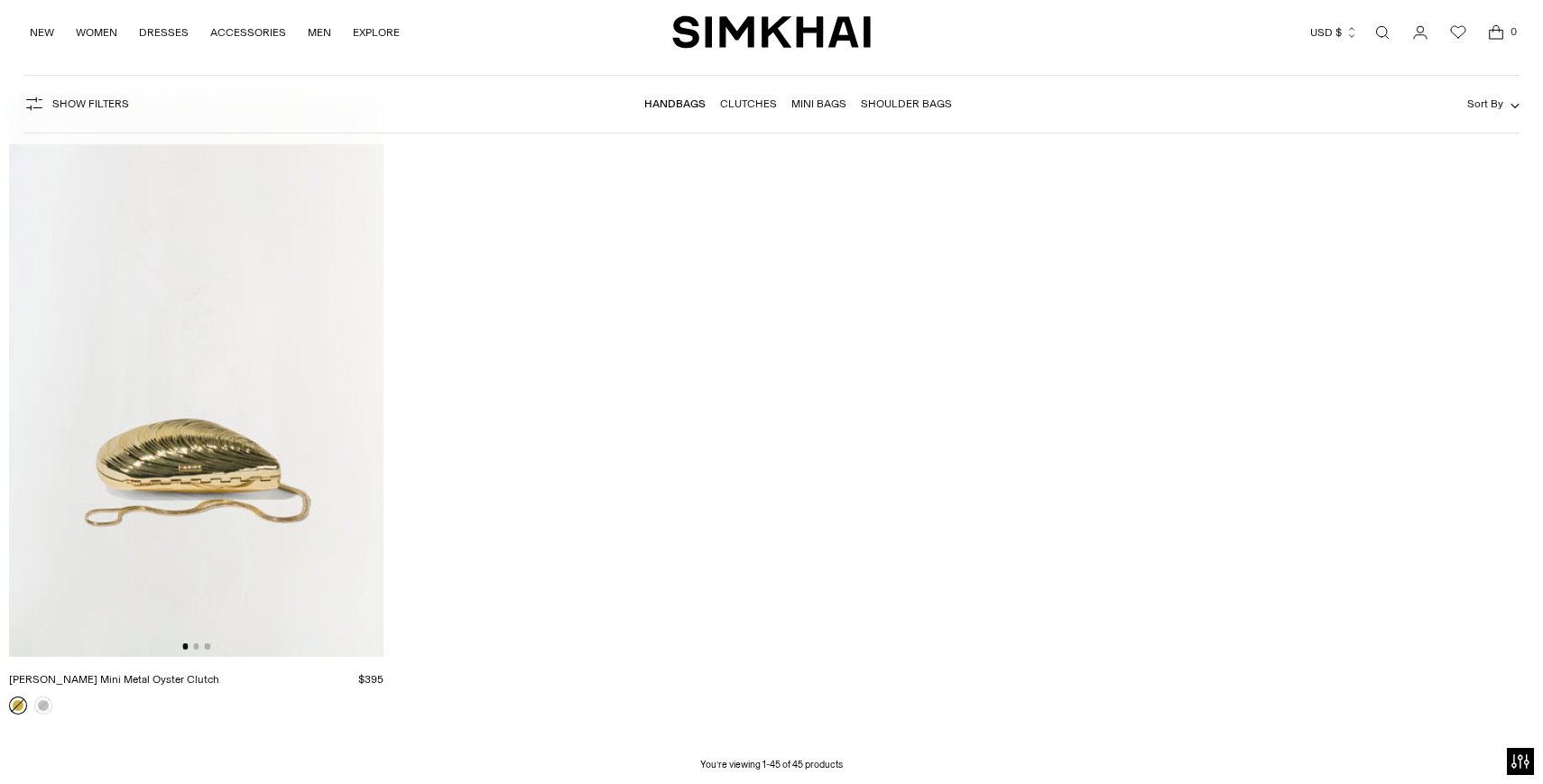
scroll to position [7415, 0]
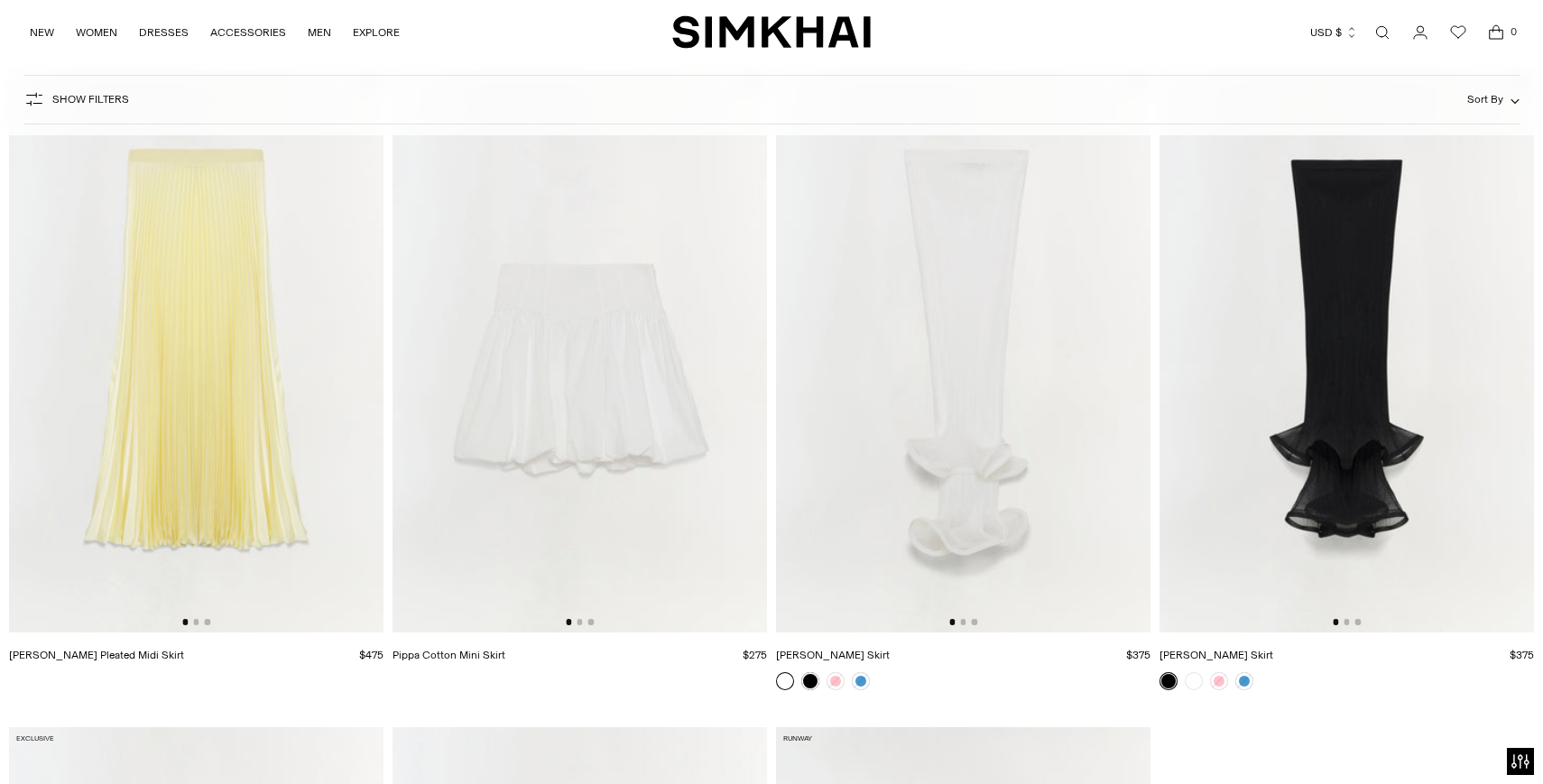
scroll to position [3447, 0]
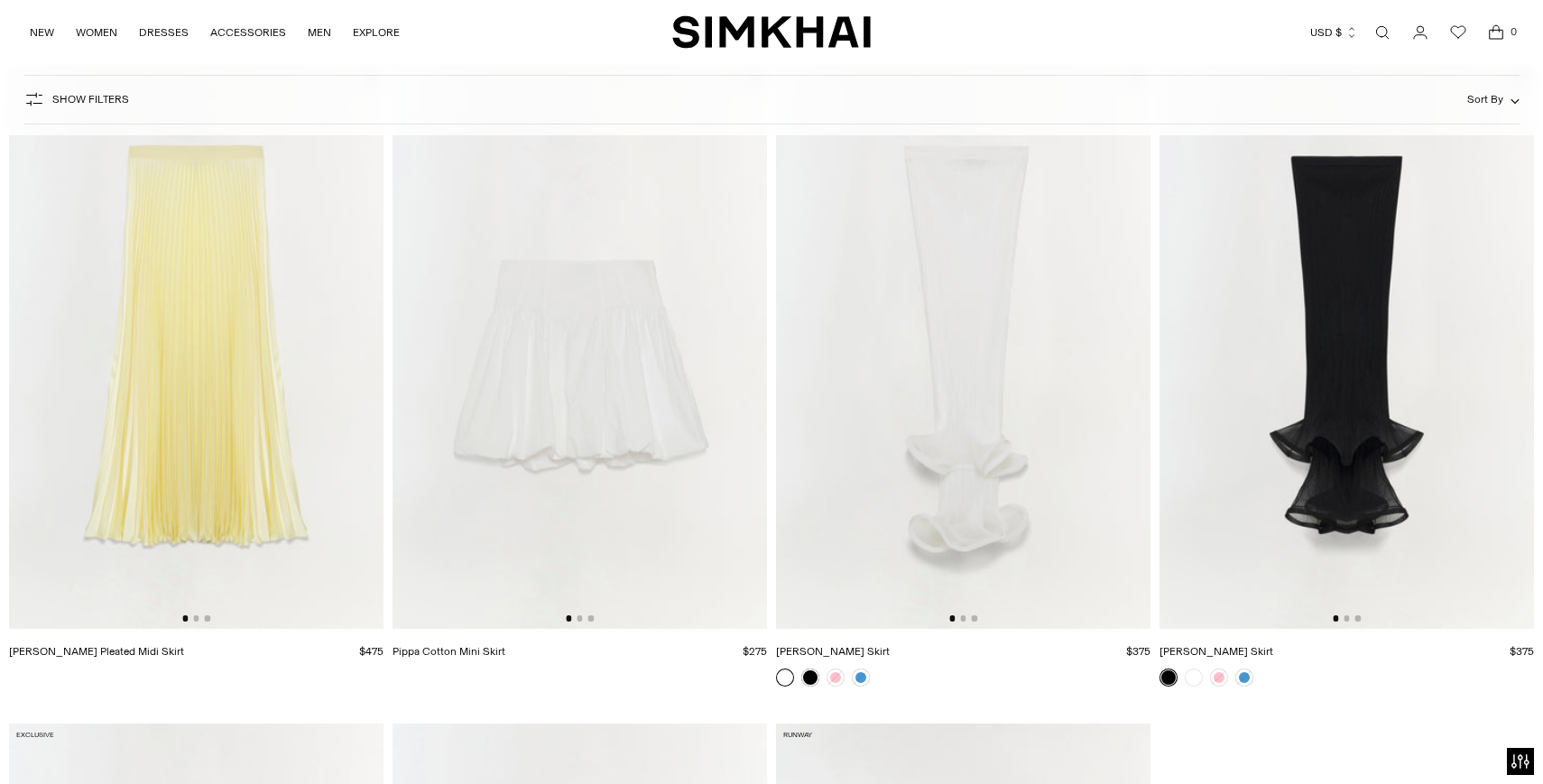
click at [976, 420] on img at bounding box center [963, 348] width 374 height 562
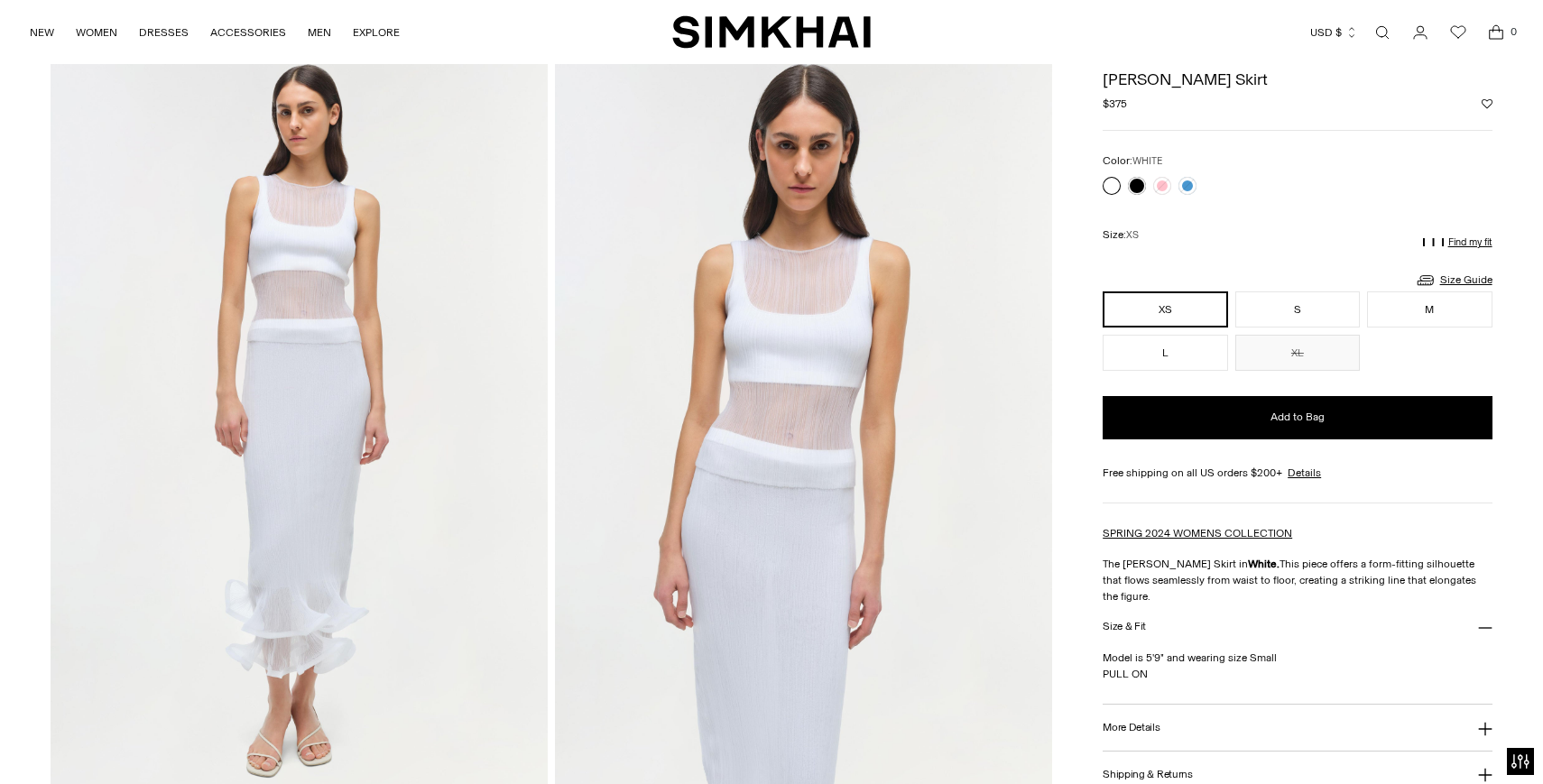
scroll to position [80, 0]
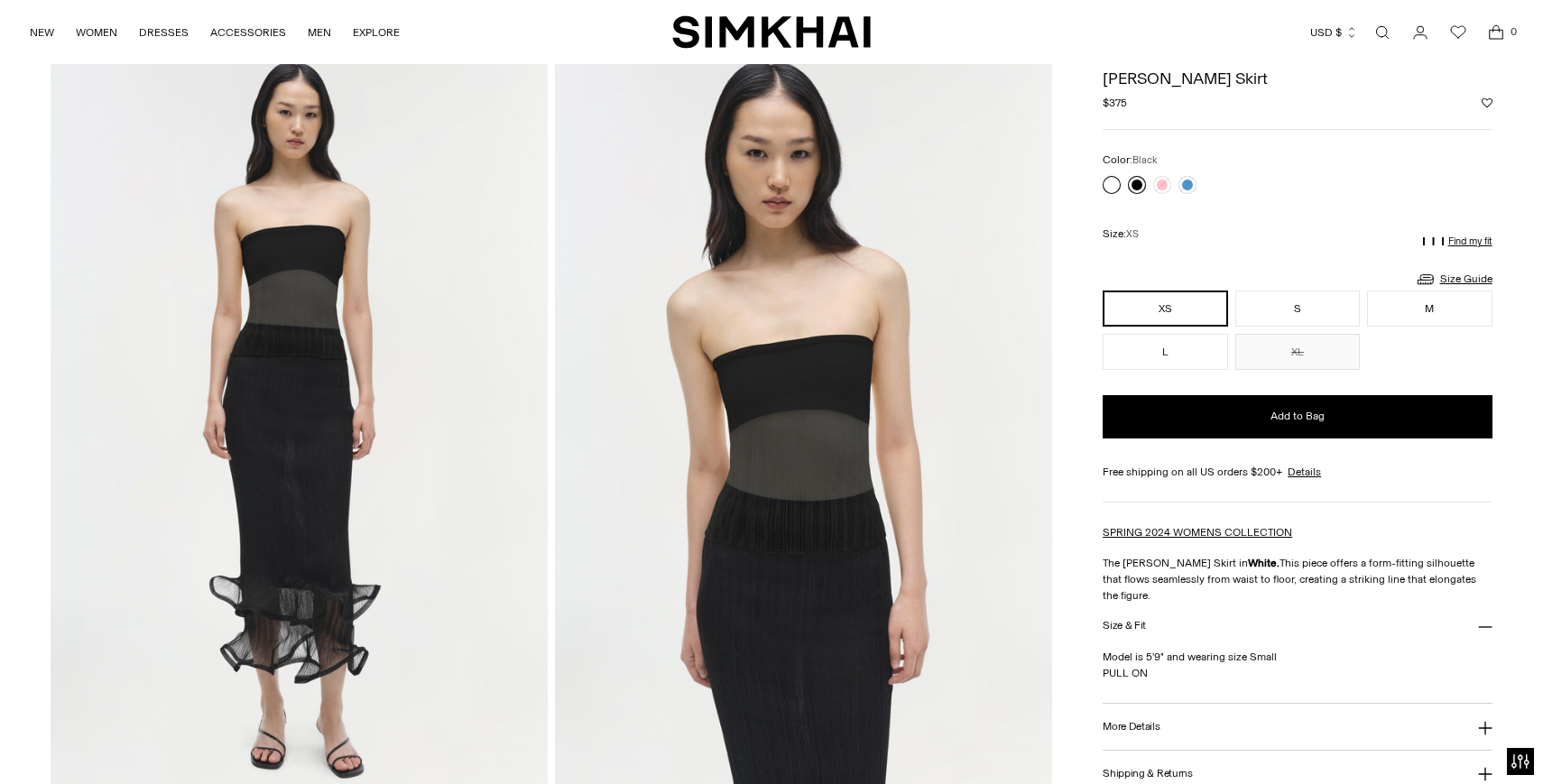
click at [1139, 191] on link at bounding box center [1137, 185] width 18 height 18
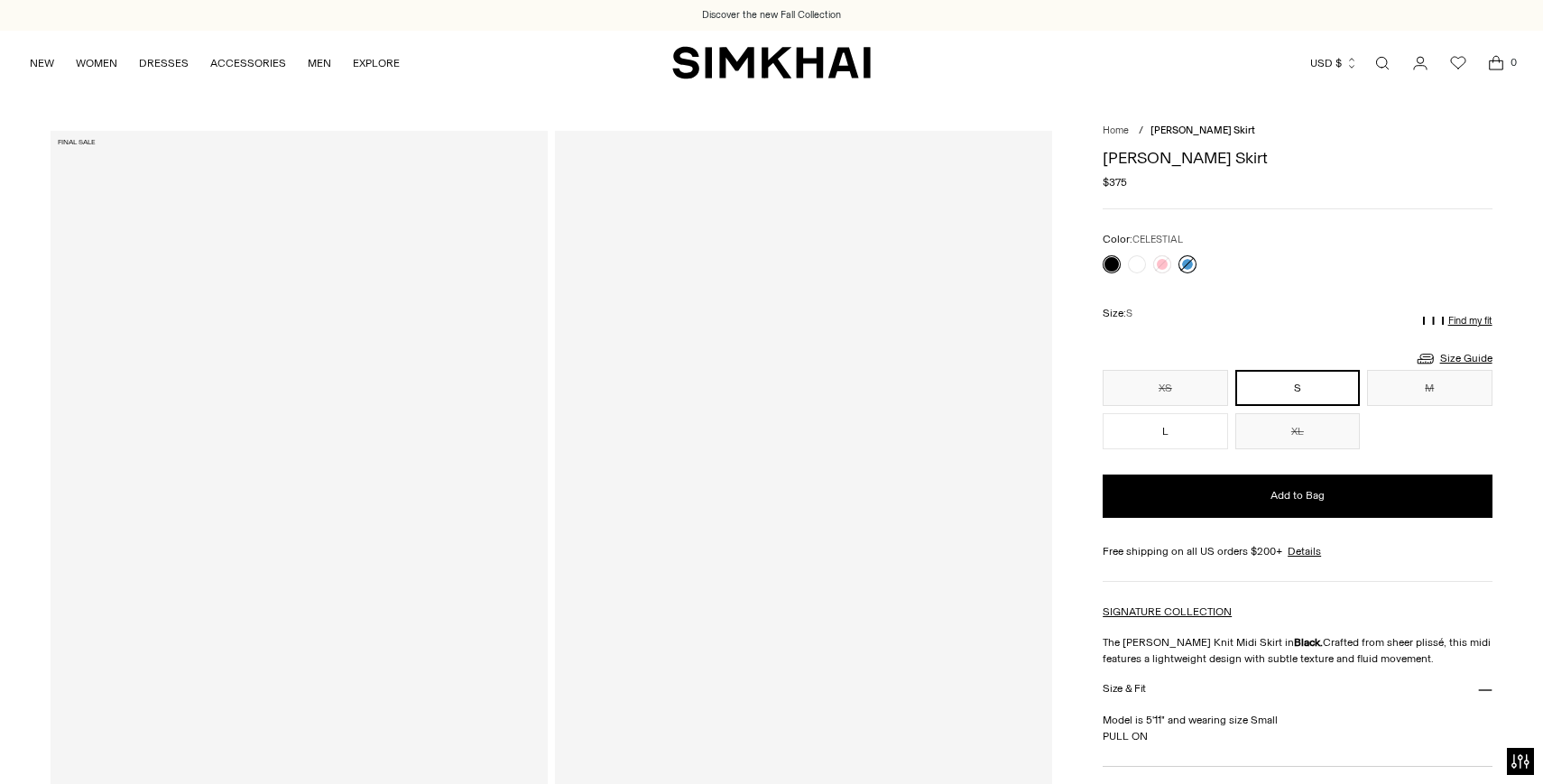
click at [1184, 261] on link at bounding box center [1187, 264] width 18 height 18
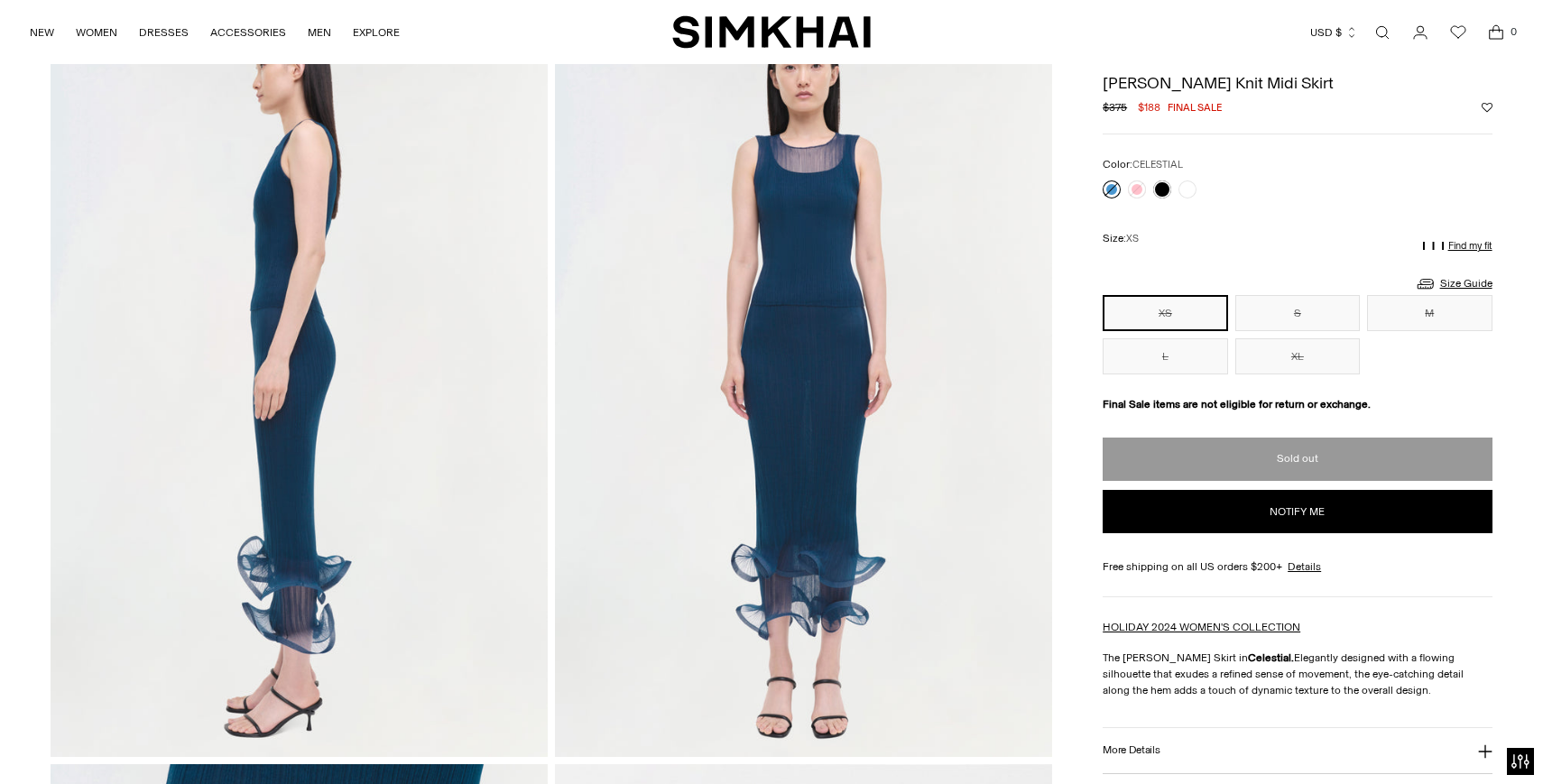
scroll to position [160, 0]
